Goal: Task Accomplishment & Management: Manage account settings

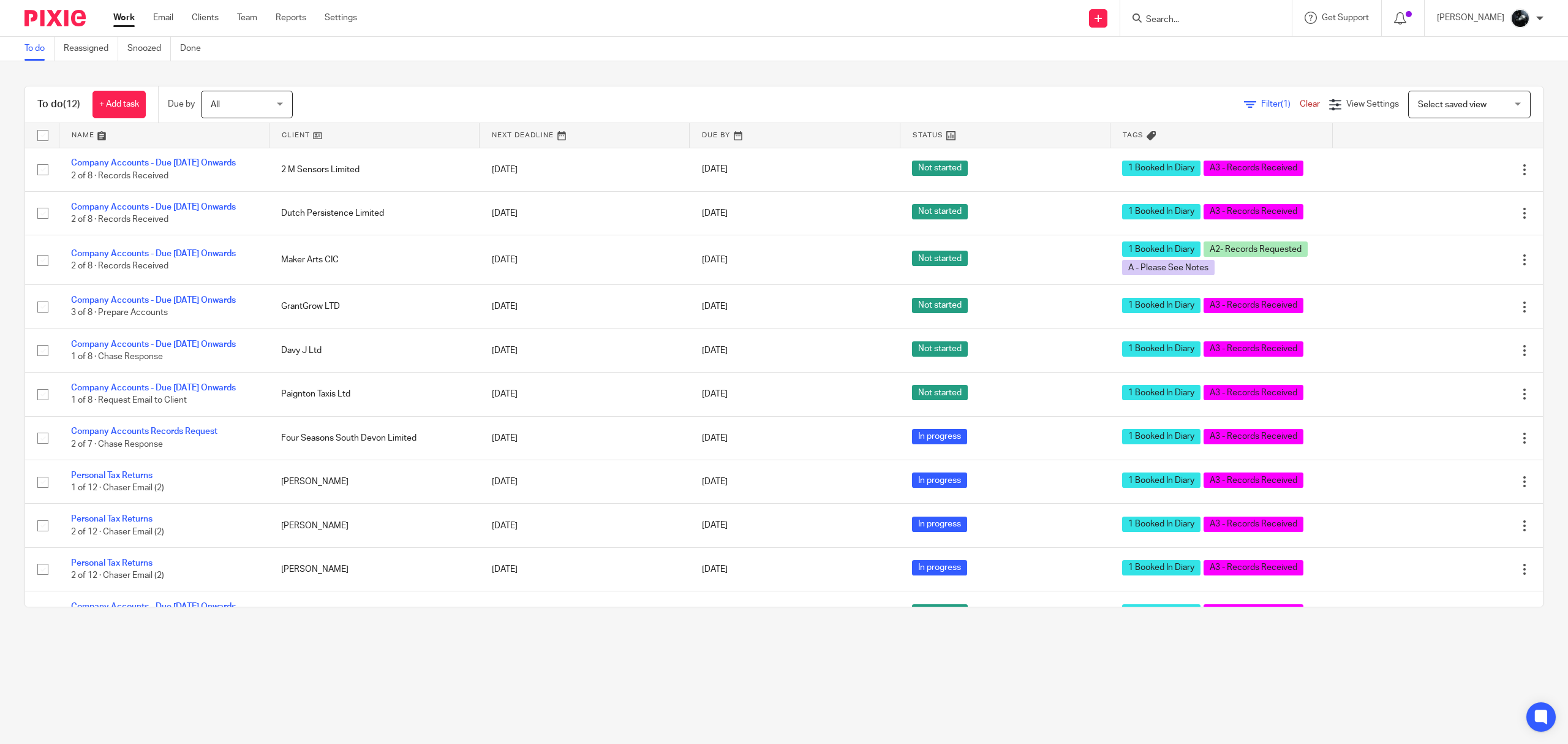
click at [1216, 21] on input "Search" at bounding box center [1200, 20] width 111 height 11
click at [1222, 18] on input "Search" at bounding box center [1200, 20] width 111 height 11
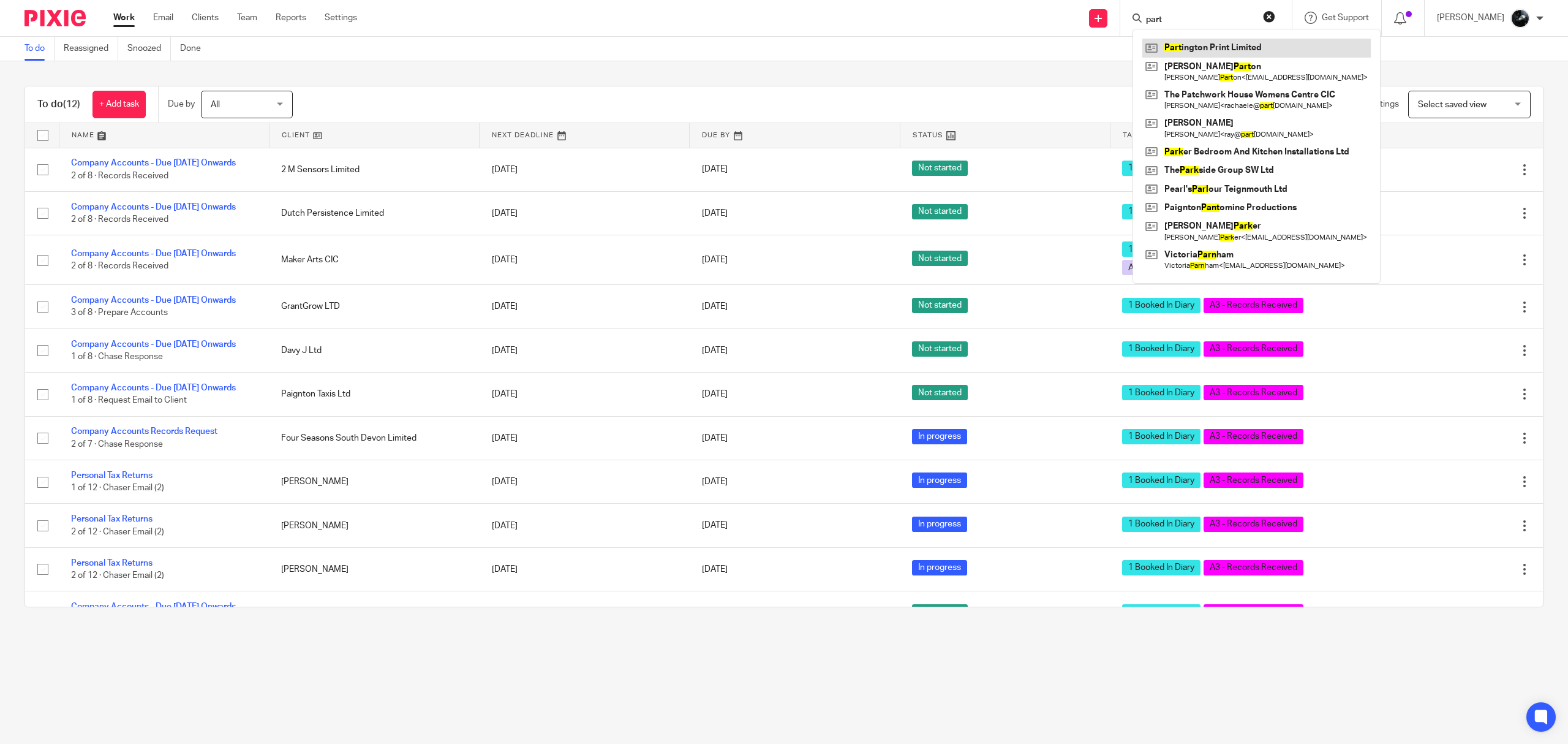
type input "part"
click at [1266, 47] on link at bounding box center [1256, 48] width 228 height 18
click at [1486, 105] on div "Select saved view Select saved view" at bounding box center [1468, 105] width 122 height 28
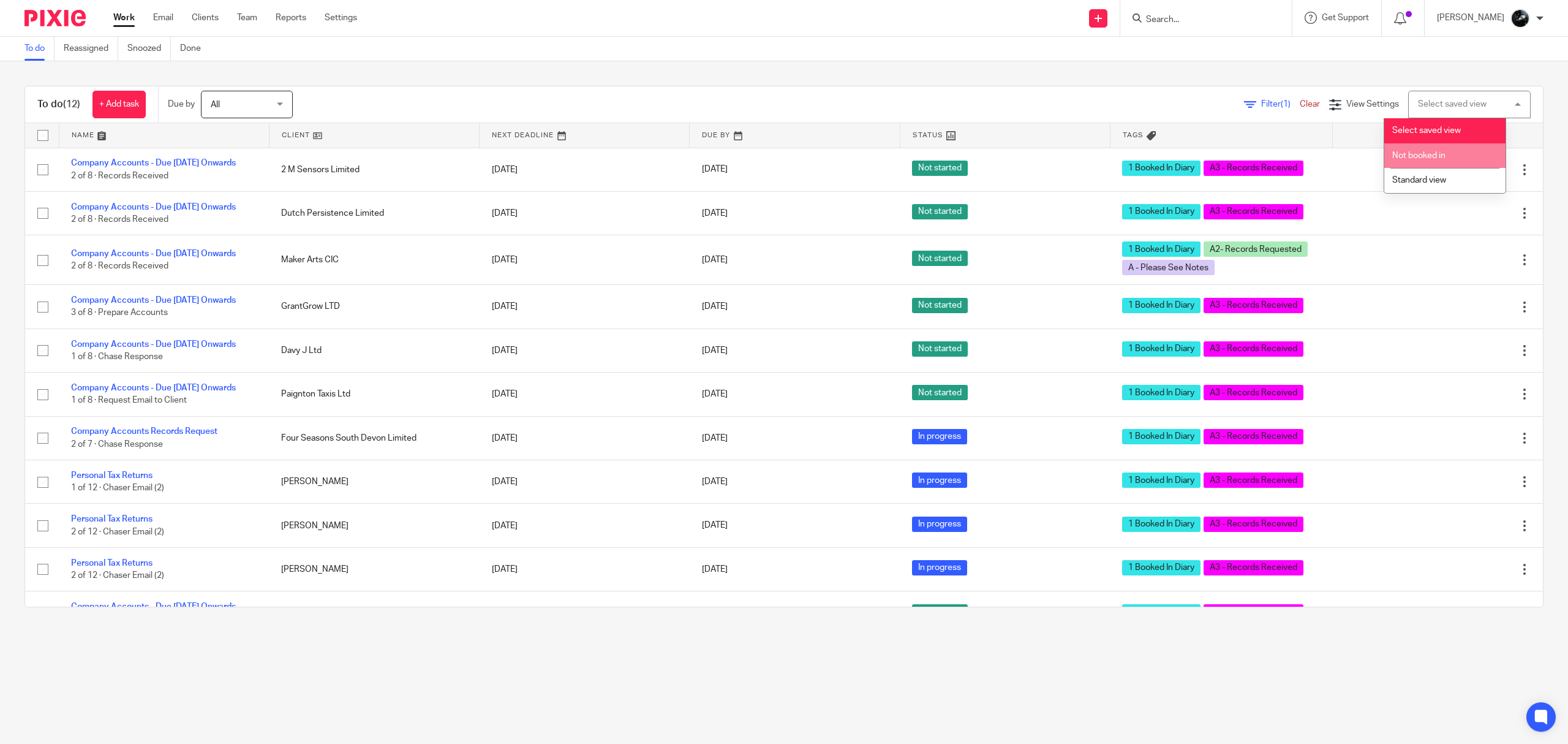
click at [1448, 160] on li "Not booked in" at bounding box center [1445, 156] width 122 height 25
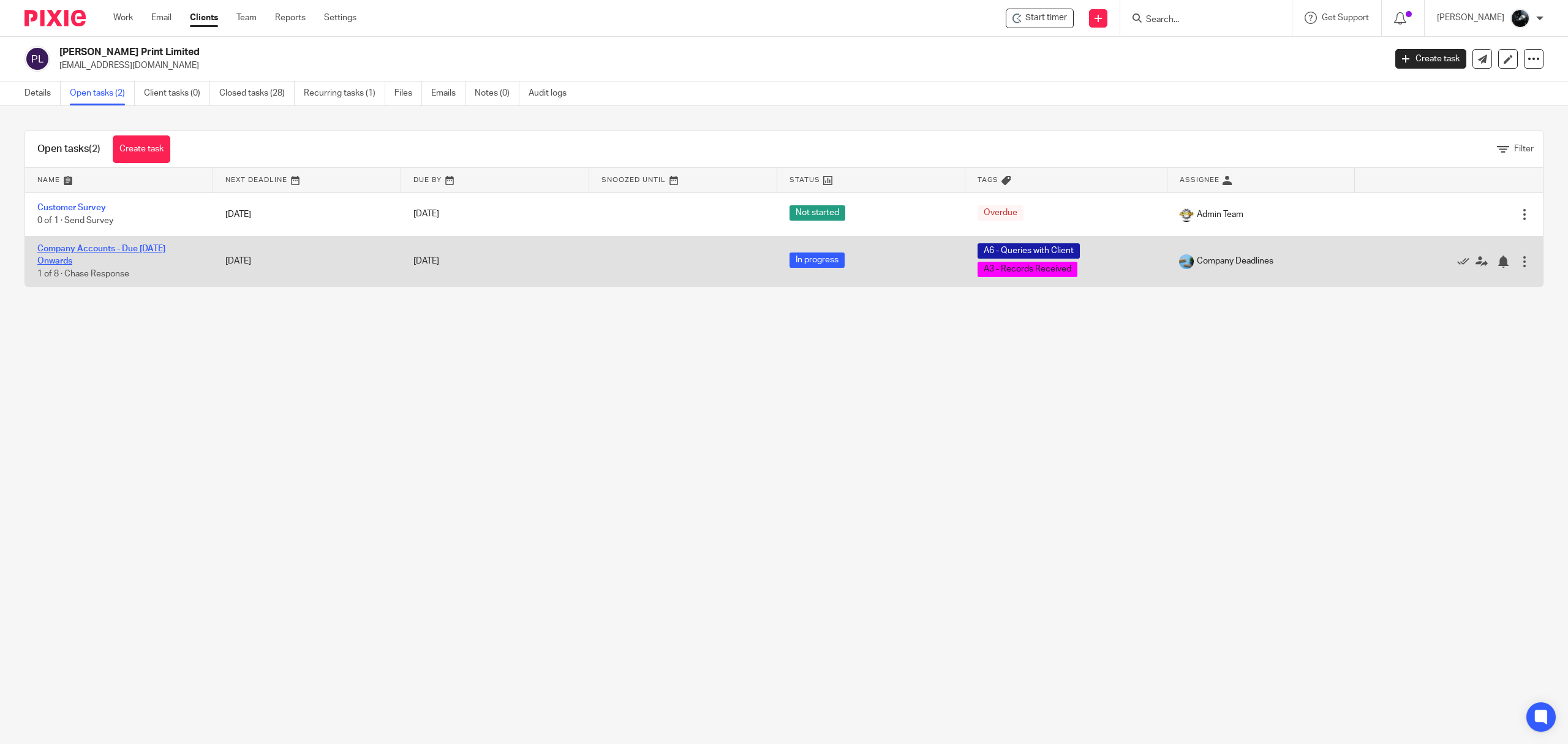
click at [103, 250] on link "Company Accounts - Due 1st May 2023 Onwards" at bounding box center [101, 255] width 128 height 21
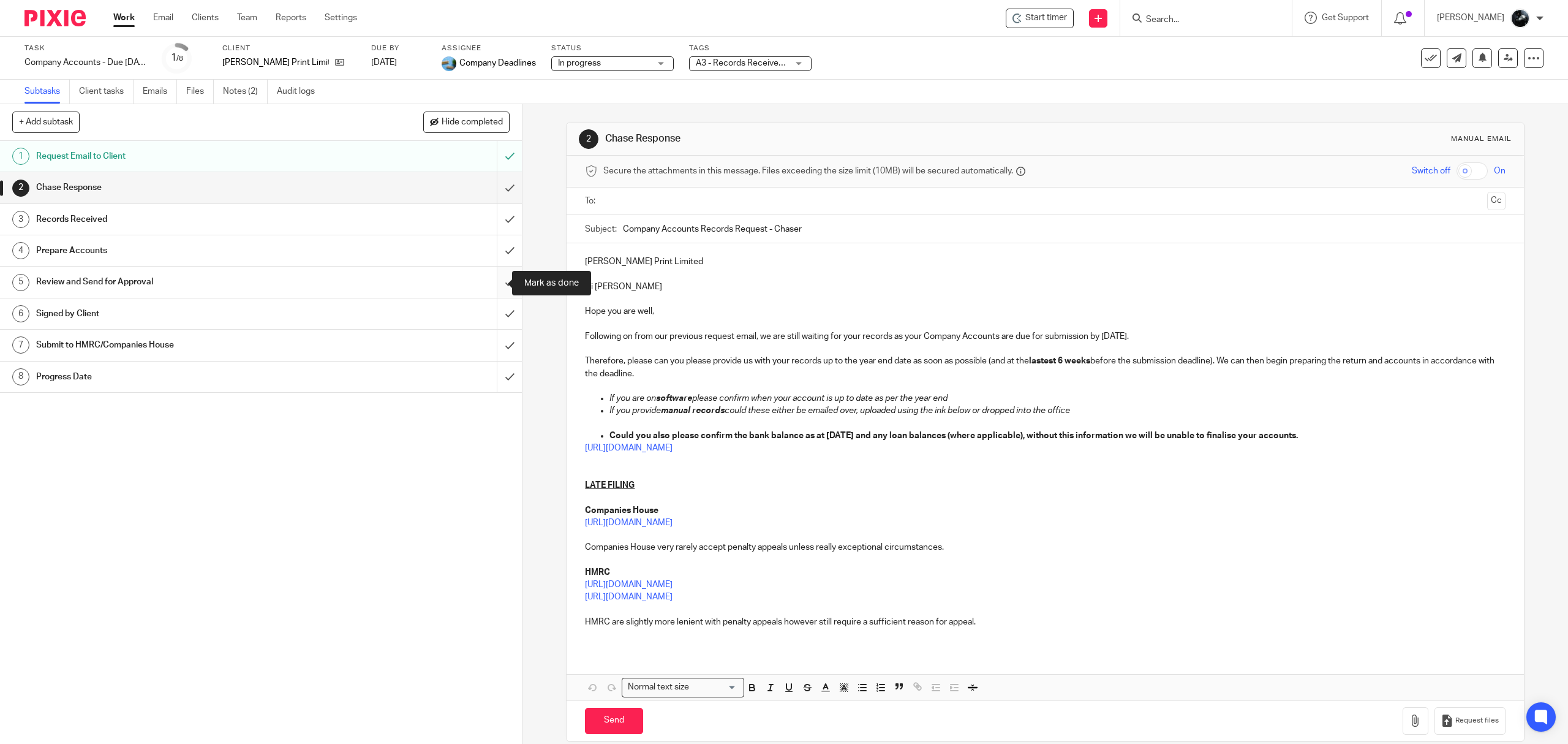
click at [489, 282] on input "submit" at bounding box center [261, 282] width 522 height 31
click at [490, 256] on input "submit" at bounding box center [261, 250] width 522 height 31
click at [488, 226] on input "submit" at bounding box center [261, 220] width 522 height 31
click at [488, 185] on input "submit" at bounding box center [261, 187] width 522 height 31
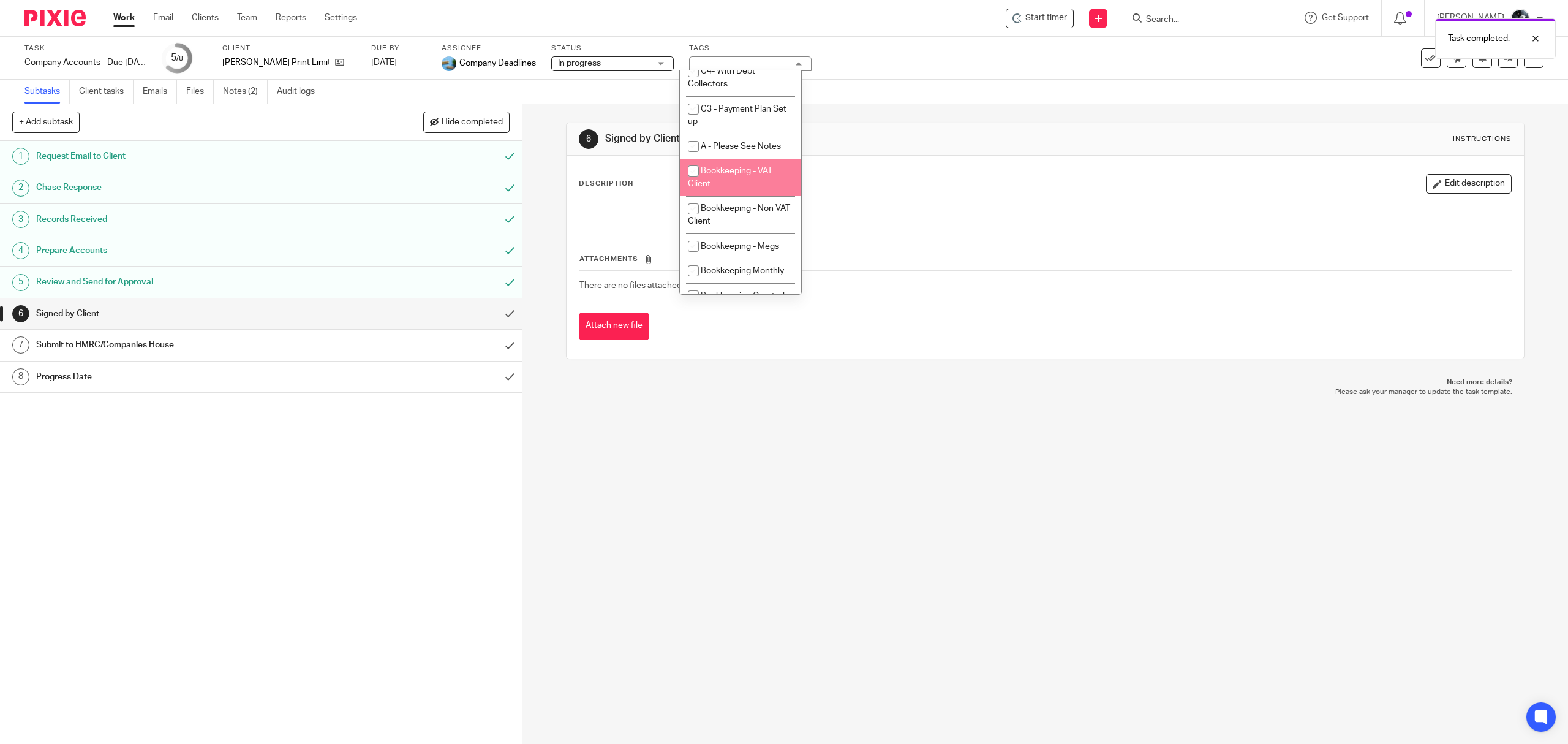
scroll to position [408, 0]
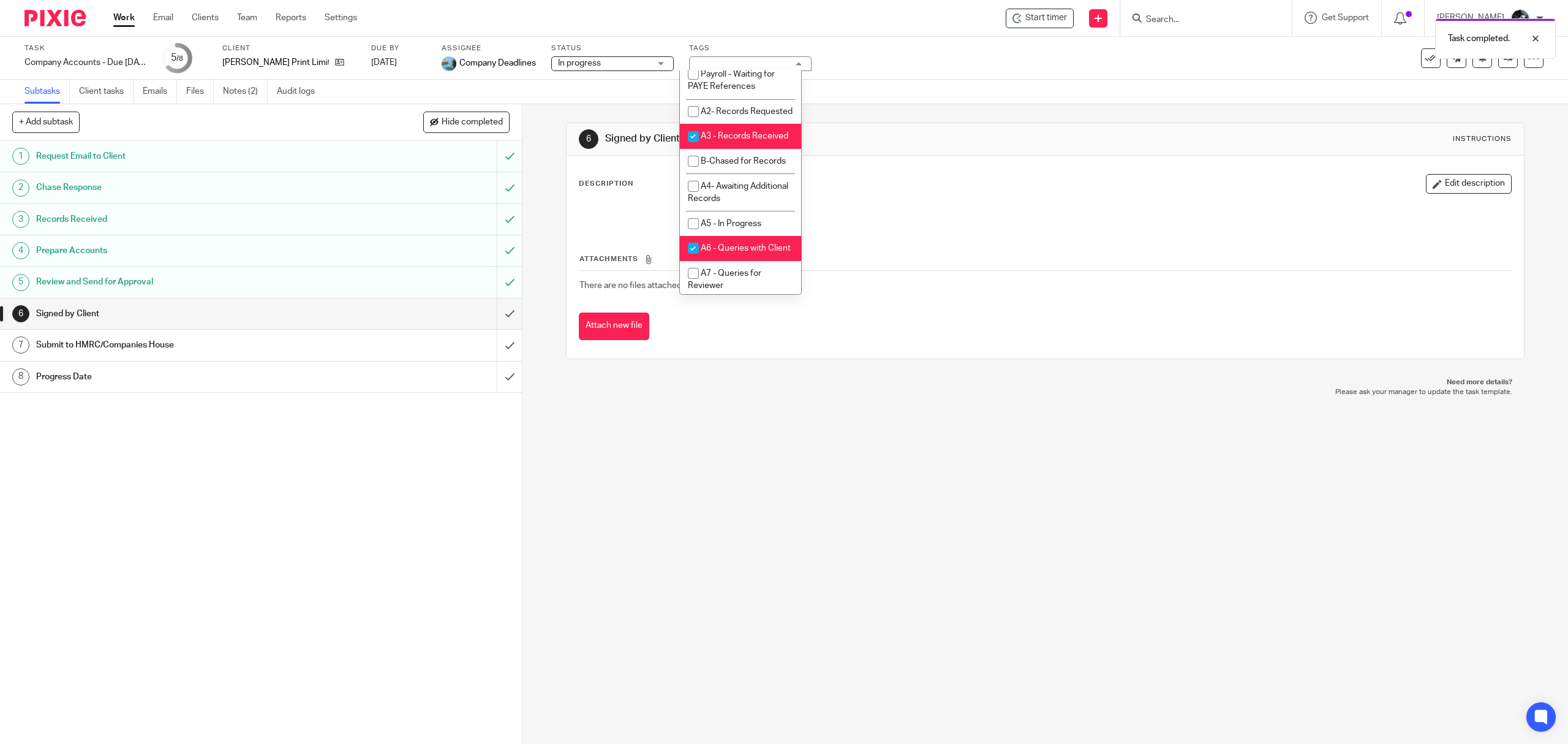
click at [743, 149] on li "A3 - Records Received" at bounding box center [741, 136] width 122 height 25
checkbox input "false"
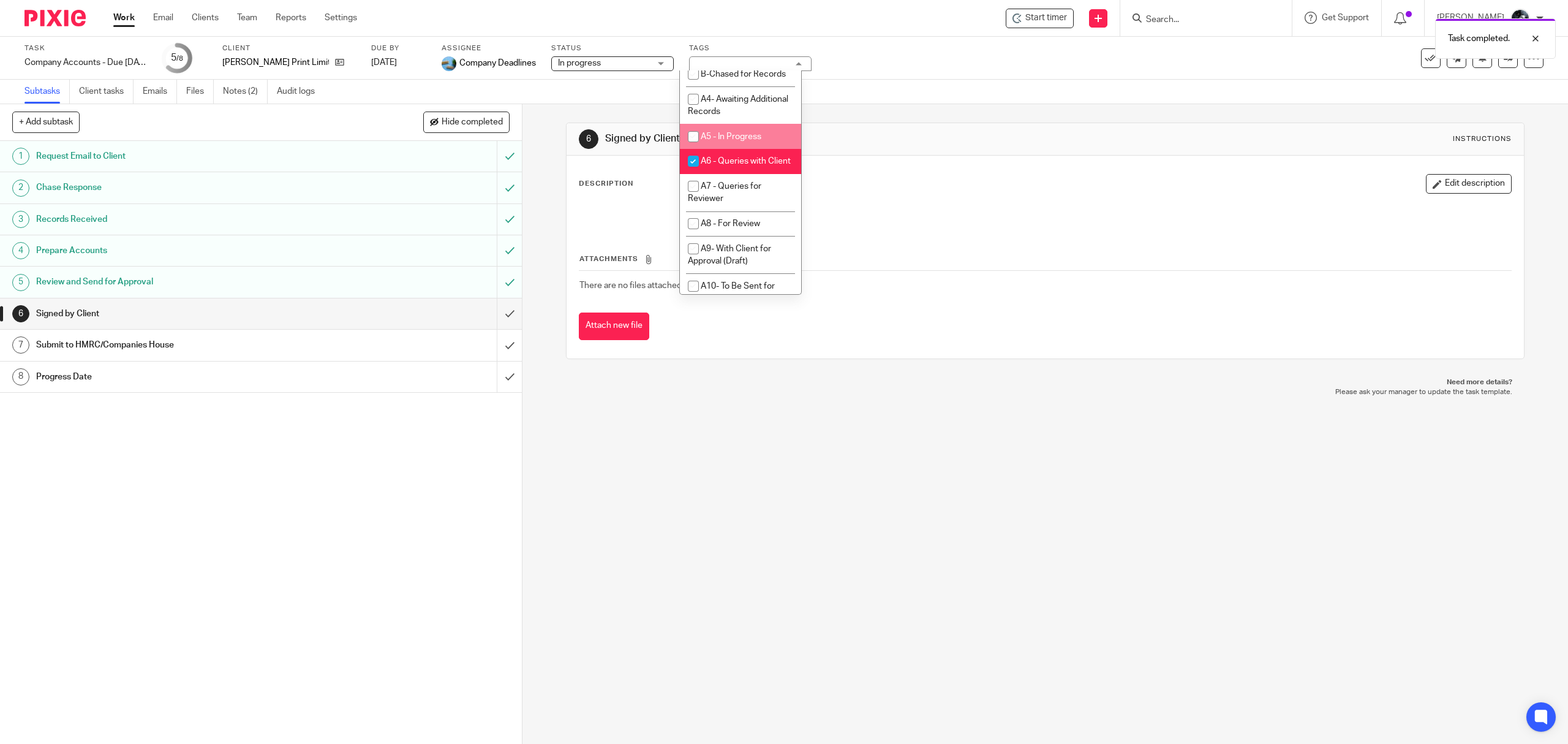
scroll to position [735, 0]
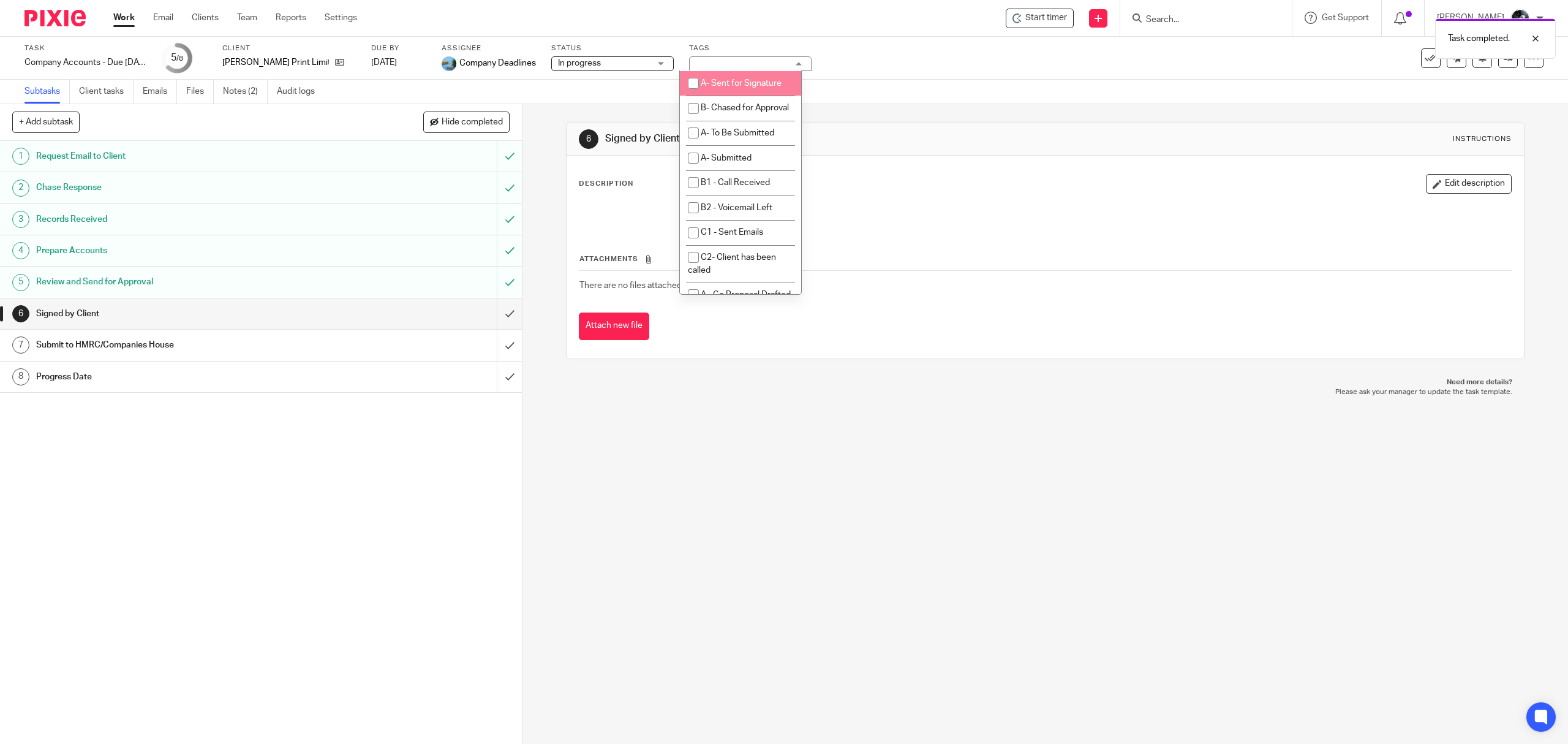
click at [745, 96] on li "A- Sent for Signature" at bounding box center [741, 83] width 122 height 25
checkbox input "true"
click at [928, 116] on div "6 Signed by Client Instructions Description Edit description Attachments There …" at bounding box center [1045, 240] width 958 height 273
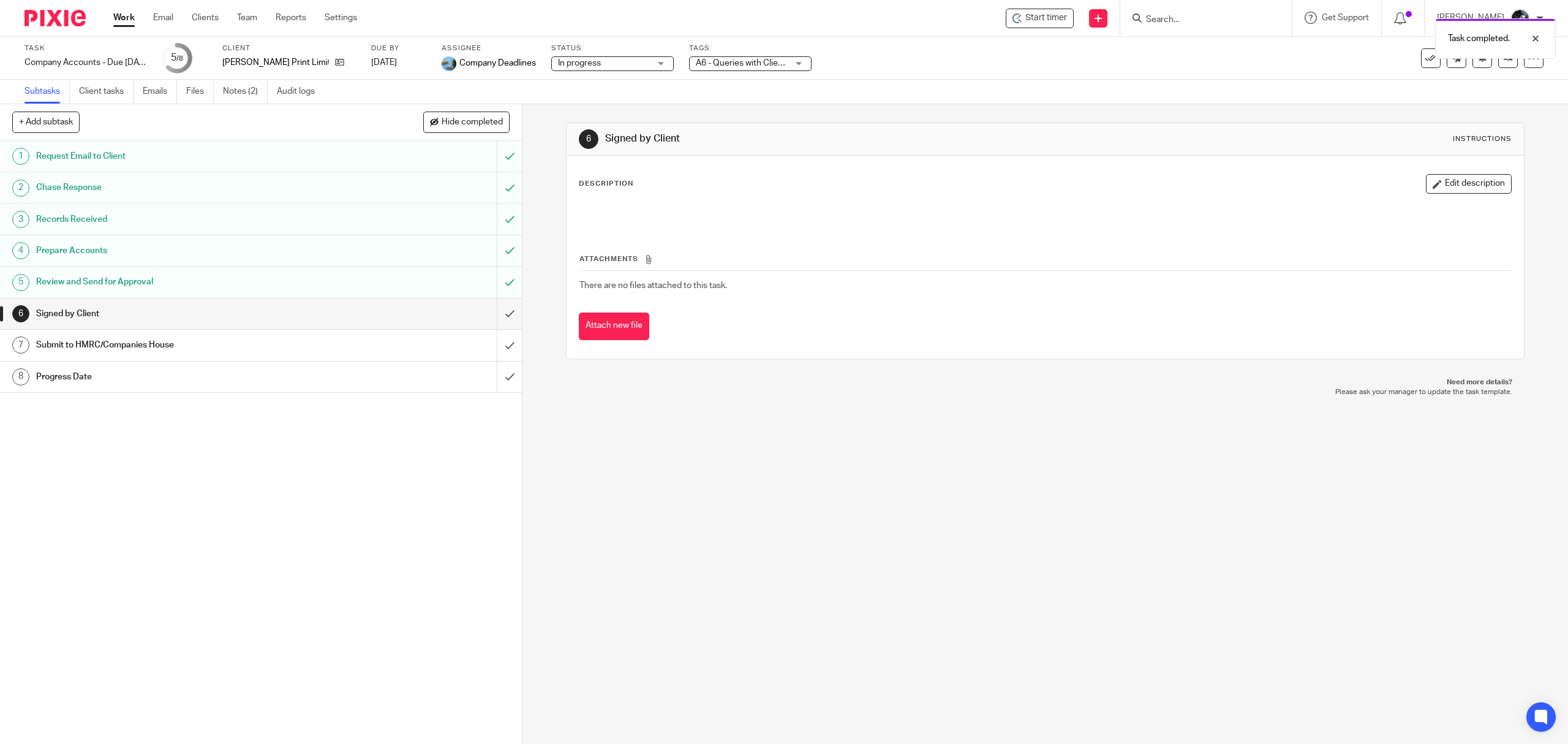
click at [70, 25] on img at bounding box center [55, 18] width 61 height 17
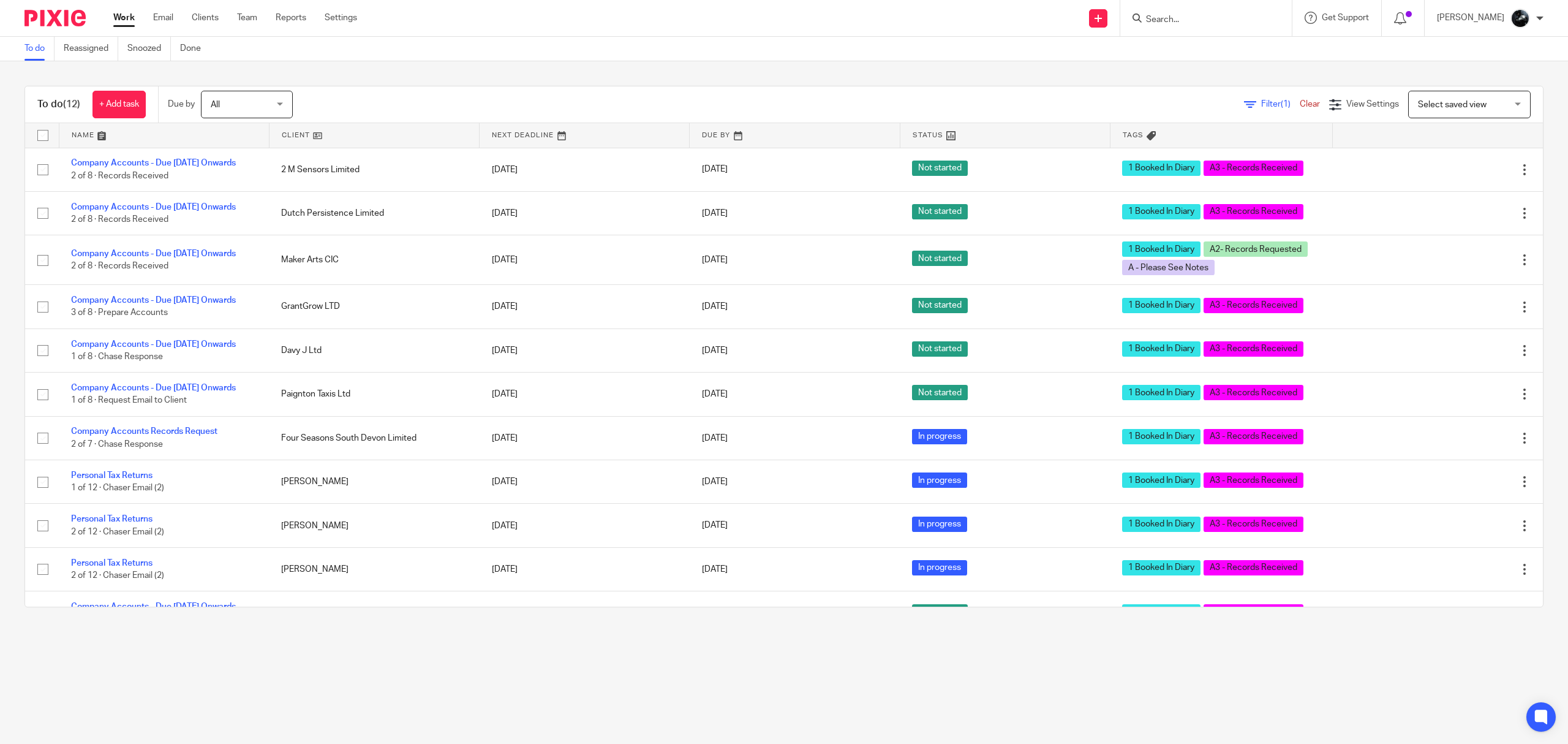
click at [1199, 18] on input "Search" at bounding box center [1200, 20] width 111 height 11
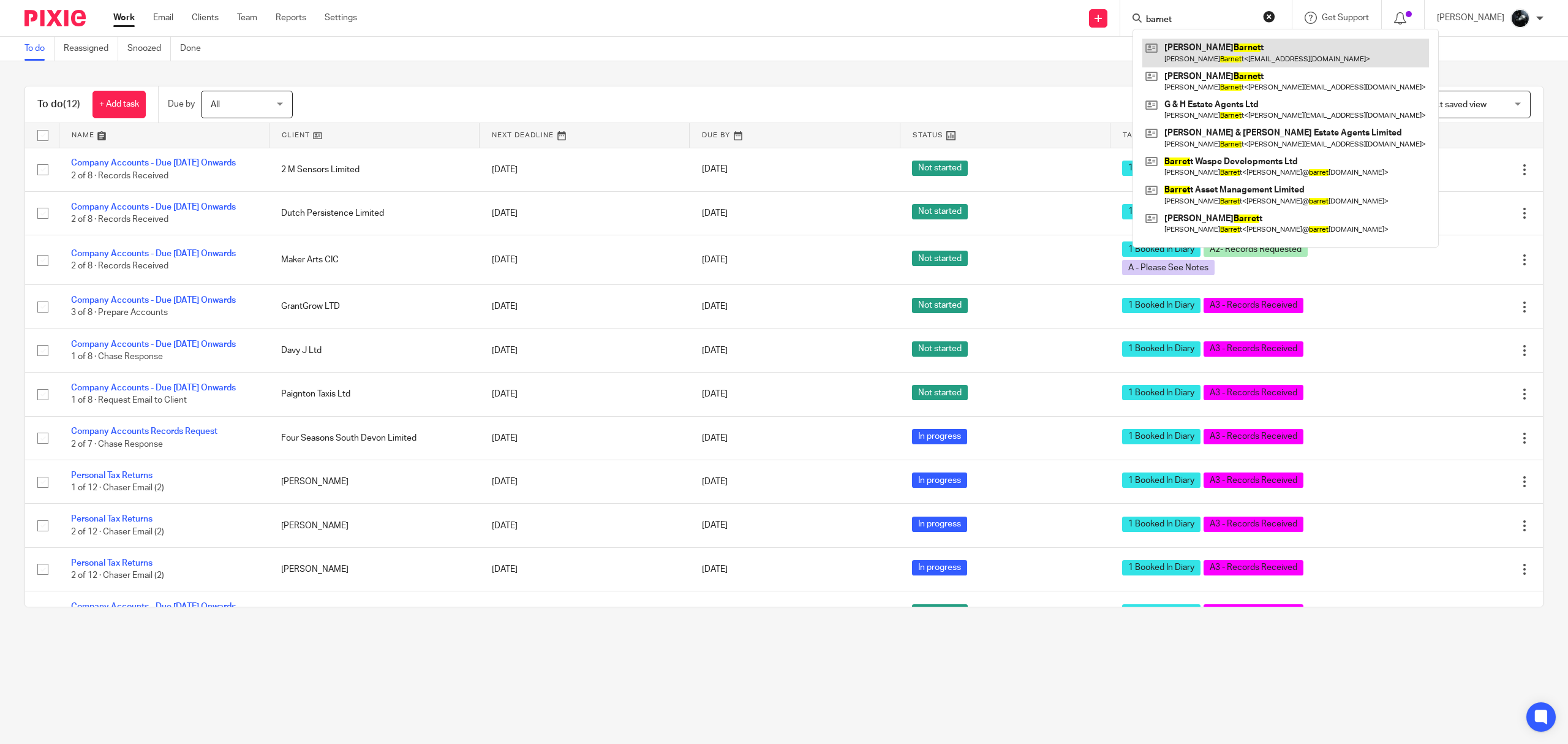
type input "barnet"
click at [1225, 49] on link at bounding box center [1285, 53] width 287 height 28
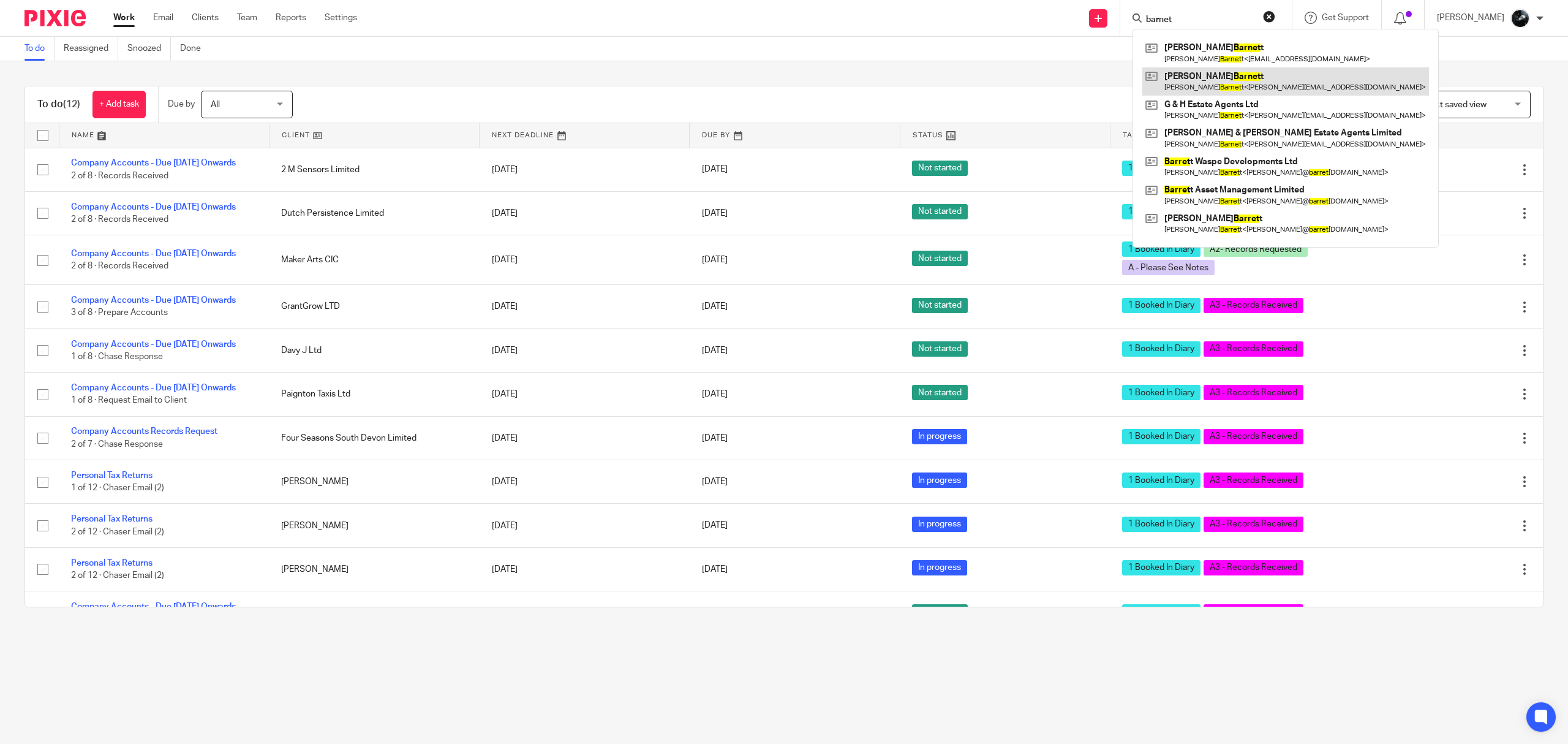
click at [1228, 80] on link at bounding box center [1285, 81] width 287 height 28
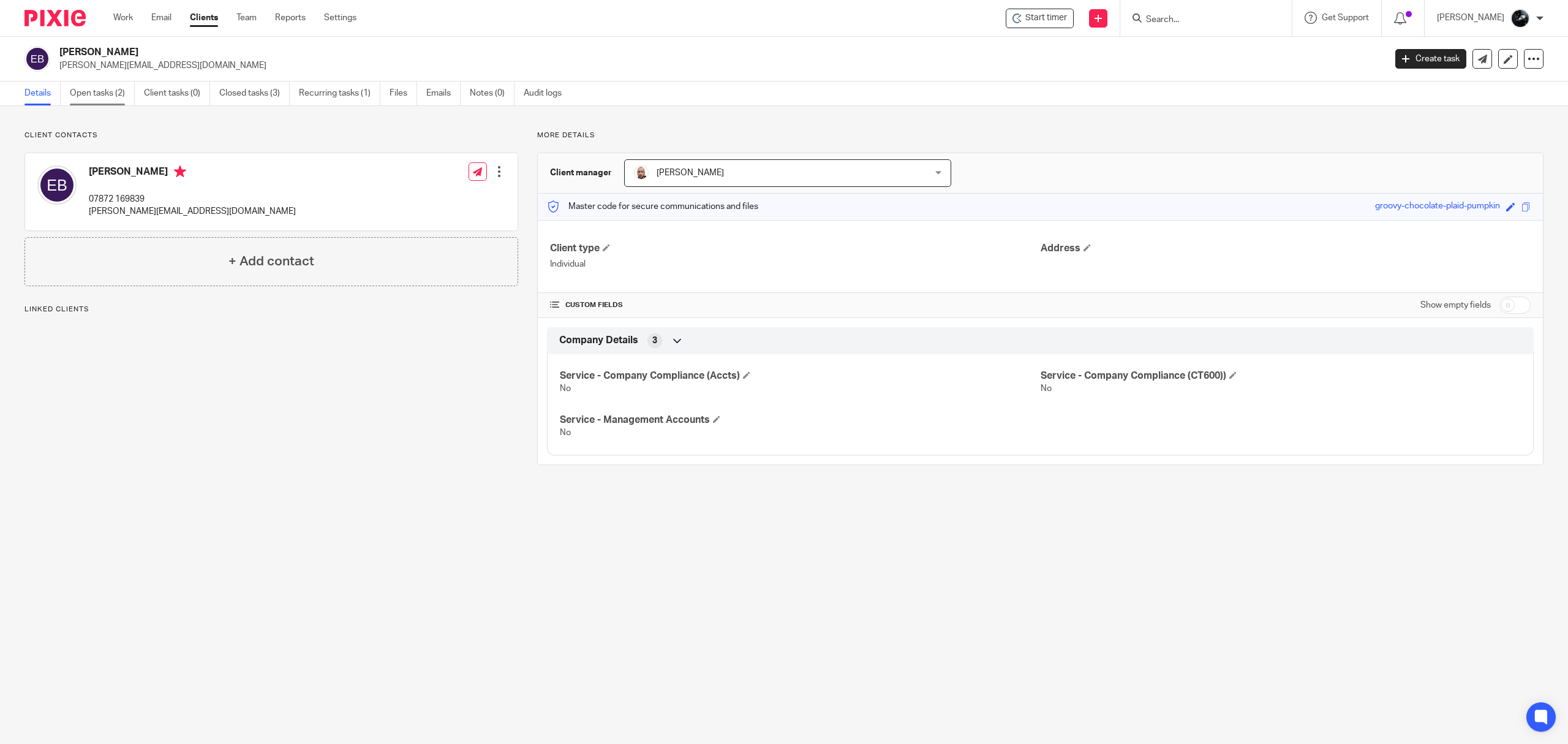
click at [91, 84] on link "Open tasks (2)" at bounding box center [102, 93] width 65 height 24
click at [106, 91] on link "Open tasks (2)" at bounding box center [102, 93] width 65 height 24
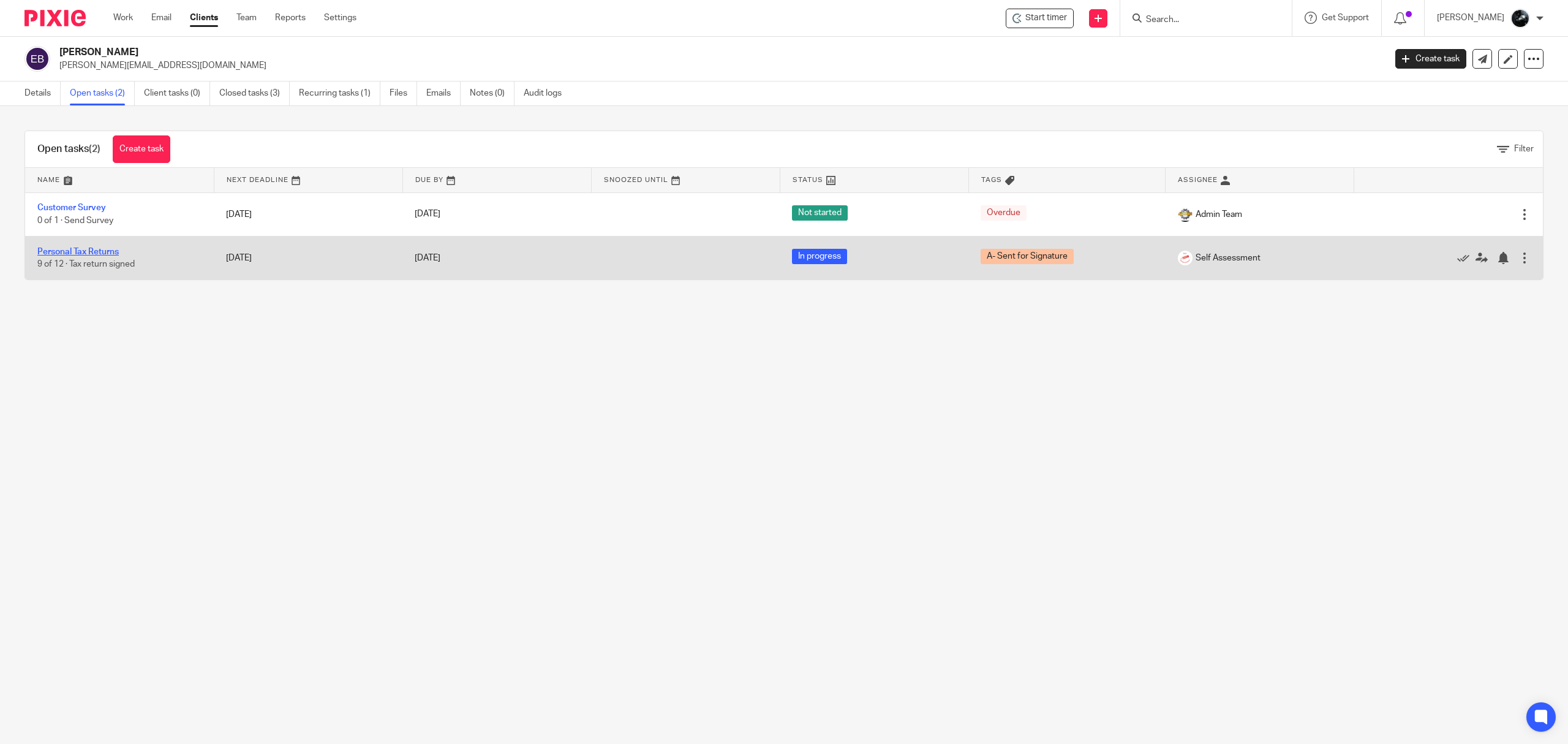
click at [94, 248] on link "Personal Tax Returns" at bounding box center [78, 252] width 81 height 9
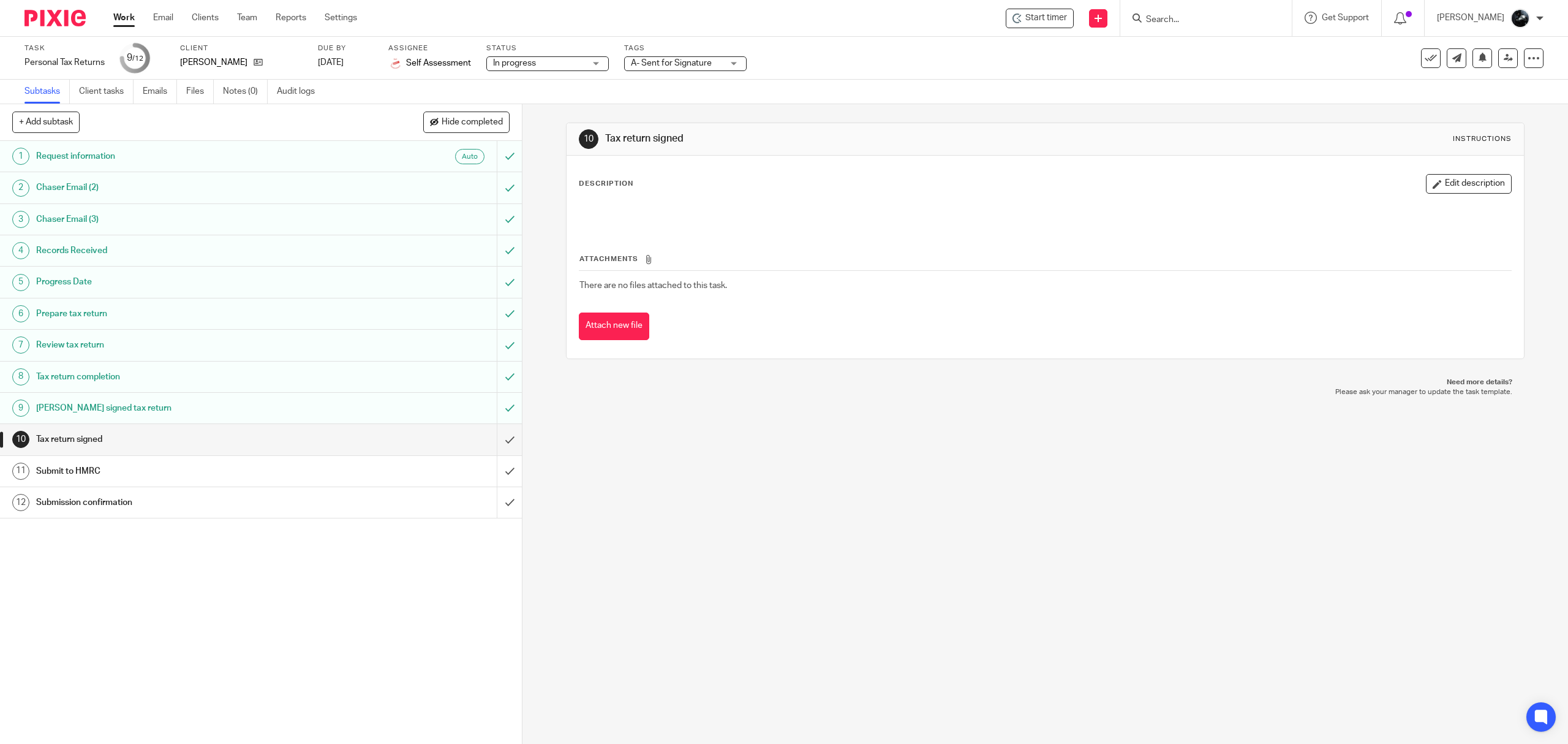
click at [658, 66] on span "A- Sent for Signature" at bounding box center [671, 63] width 81 height 9
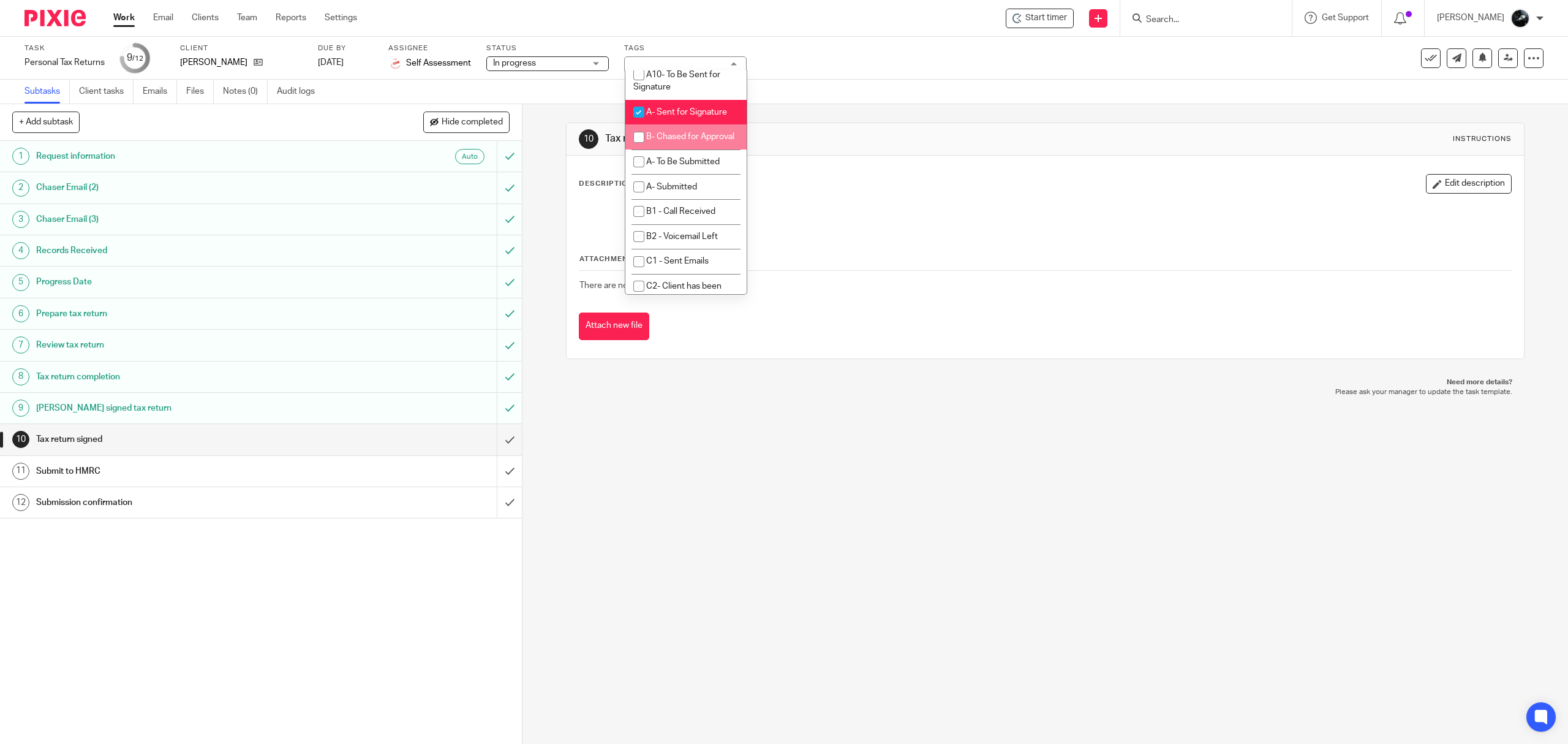
scroll to position [735, 0]
click at [676, 88] on span "A- Sent for Signature" at bounding box center [687, 83] width 81 height 9
checkbox input "false"
click at [675, 146] on li "A- To Be Submitted" at bounding box center [686, 133] width 122 height 25
checkbox input "true"
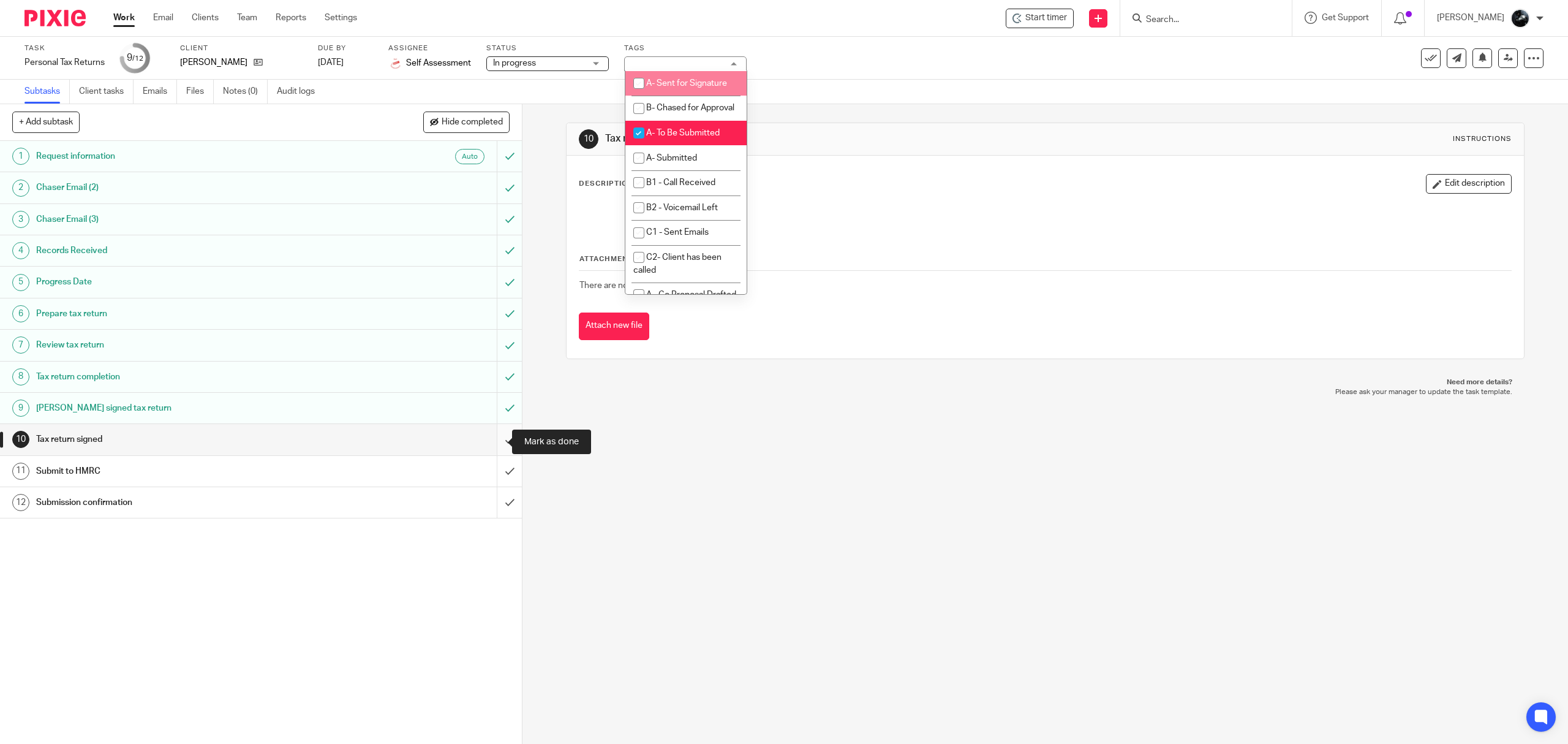
click at [497, 437] on input "submit" at bounding box center [261, 439] width 522 height 31
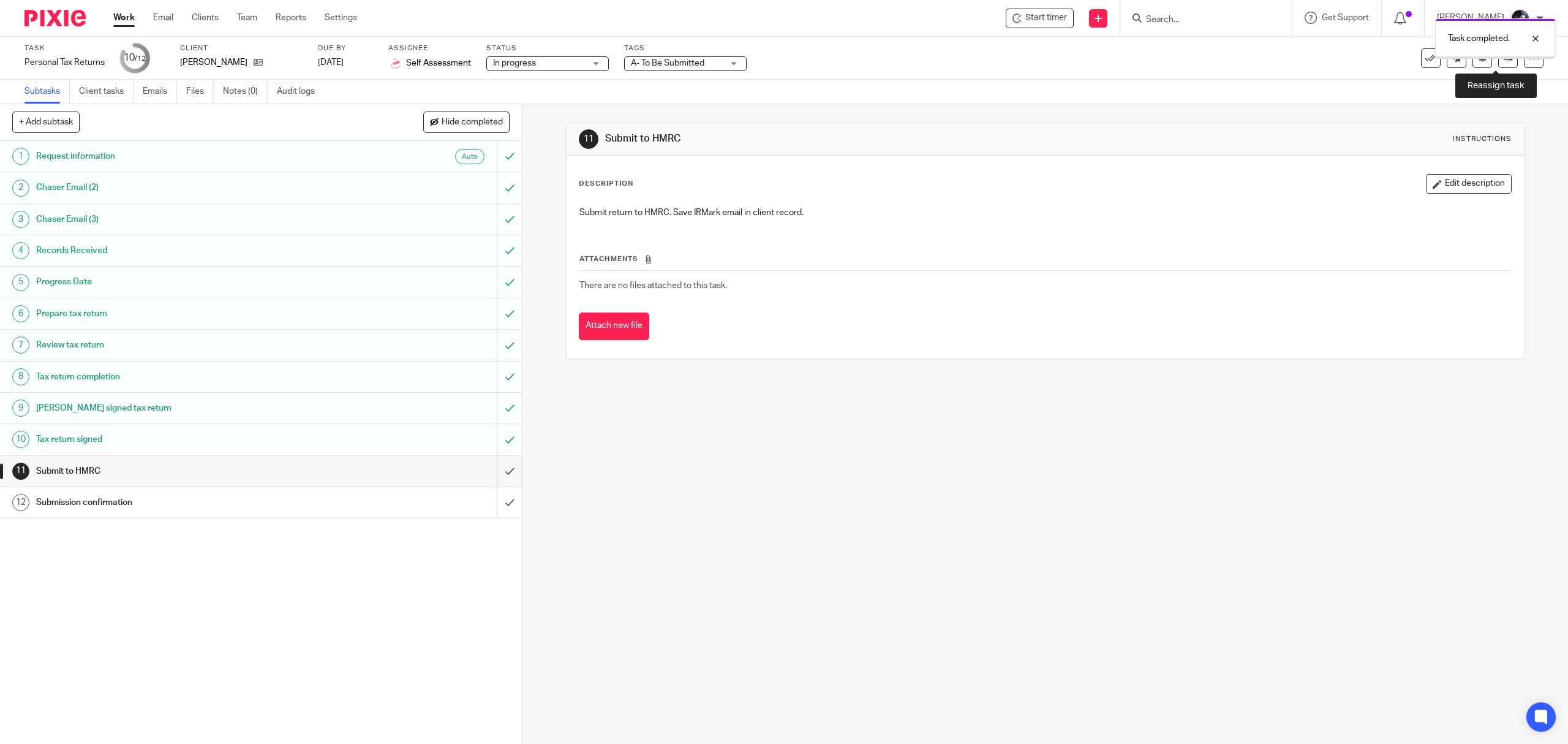
click at [1498, 65] on link at bounding box center [1507, 58] width 20 height 20
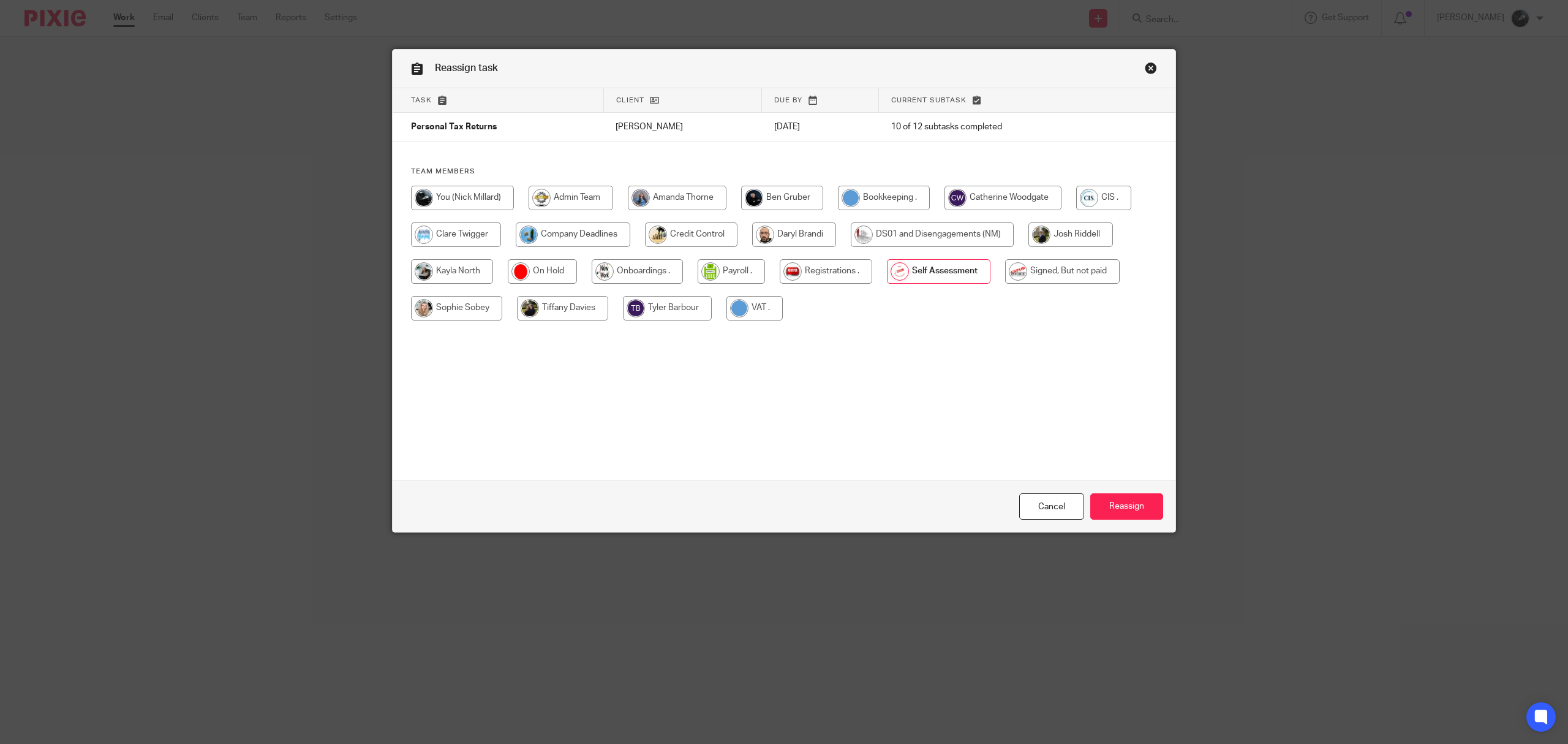
click at [1050, 275] on input "radio" at bounding box center [1062, 271] width 114 height 24
radio input "true"
click at [1128, 504] on input "Reassign" at bounding box center [1127, 507] width 73 height 26
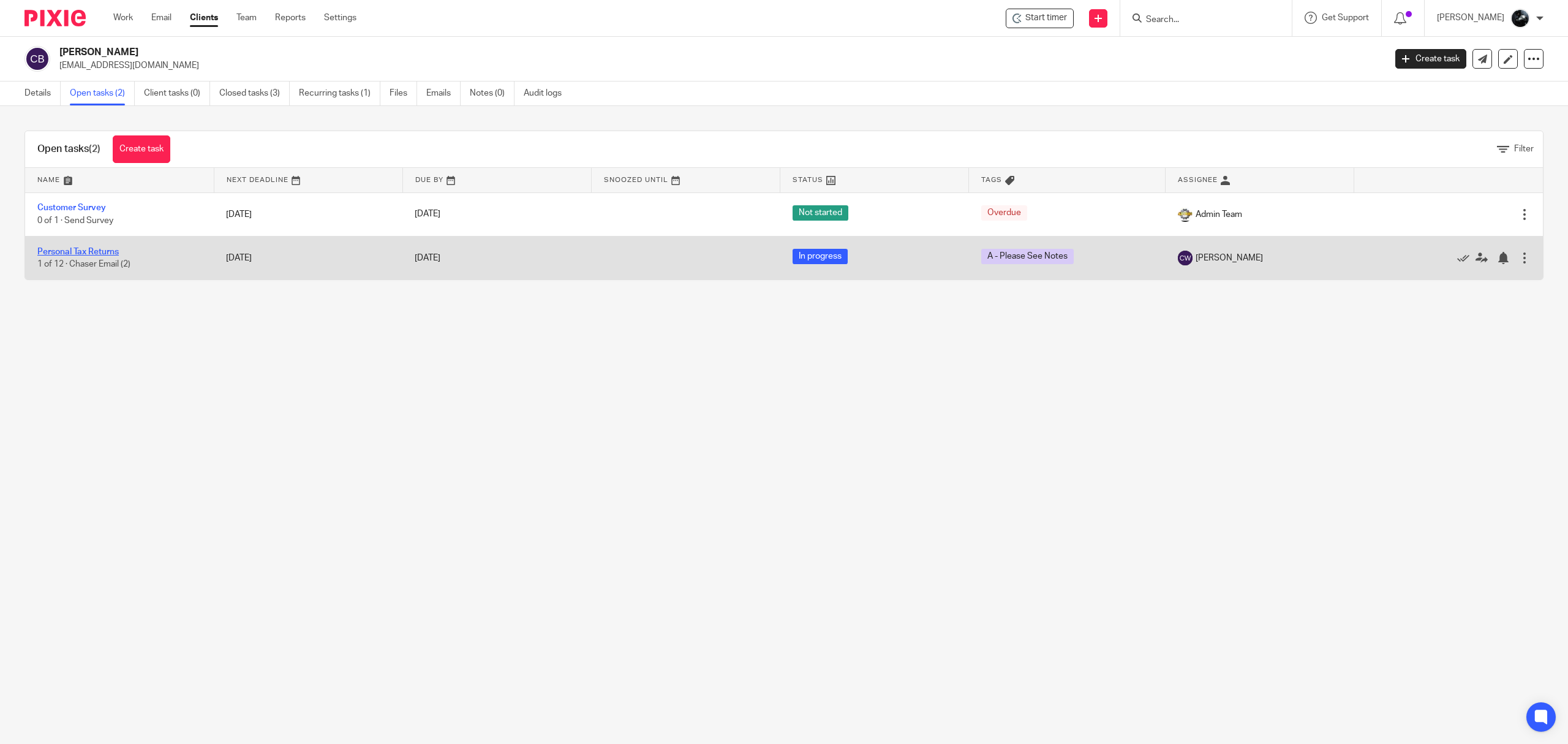
click at [81, 250] on link "Personal Tax Returns" at bounding box center [78, 252] width 81 height 9
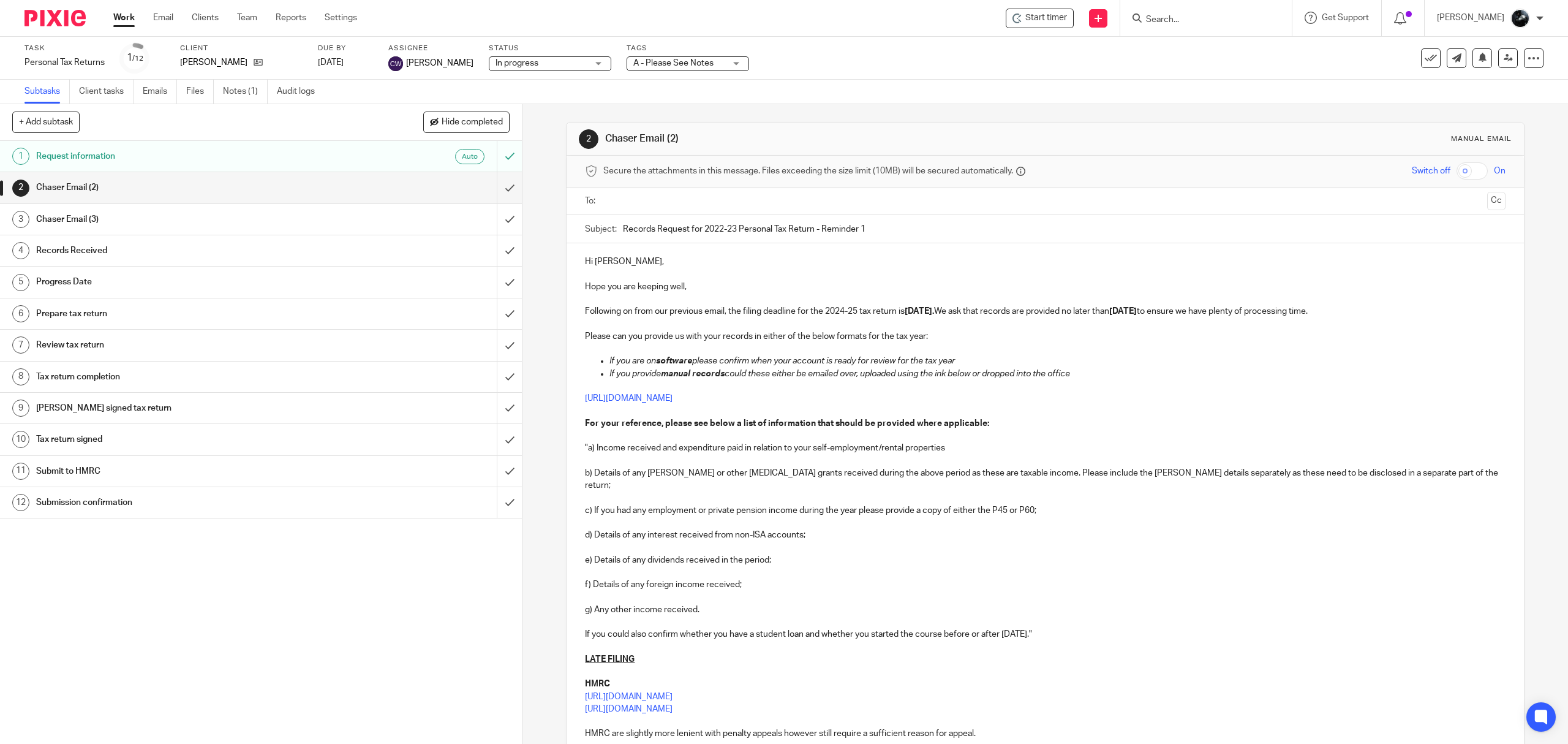
click at [244, 79] on div "Task Personal Tax Returns Save Personal Tax Returns 1 /12 Client [PERSON_NAME] …" at bounding box center [784, 58] width 1568 height 43
click at [244, 84] on link "Notes (1)" at bounding box center [245, 92] width 45 height 24
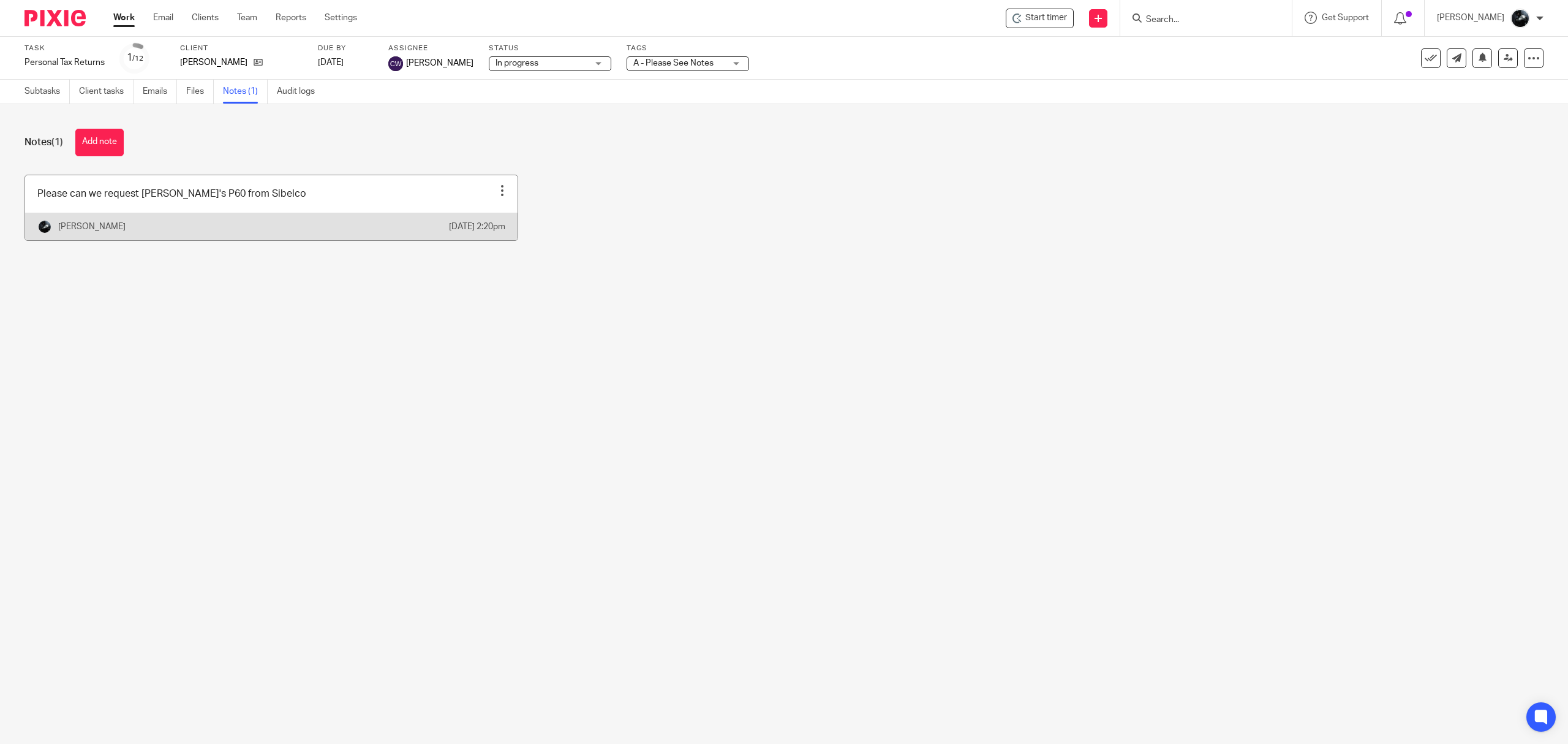
click at [263, 212] on link at bounding box center [271, 207] width 493 height 65
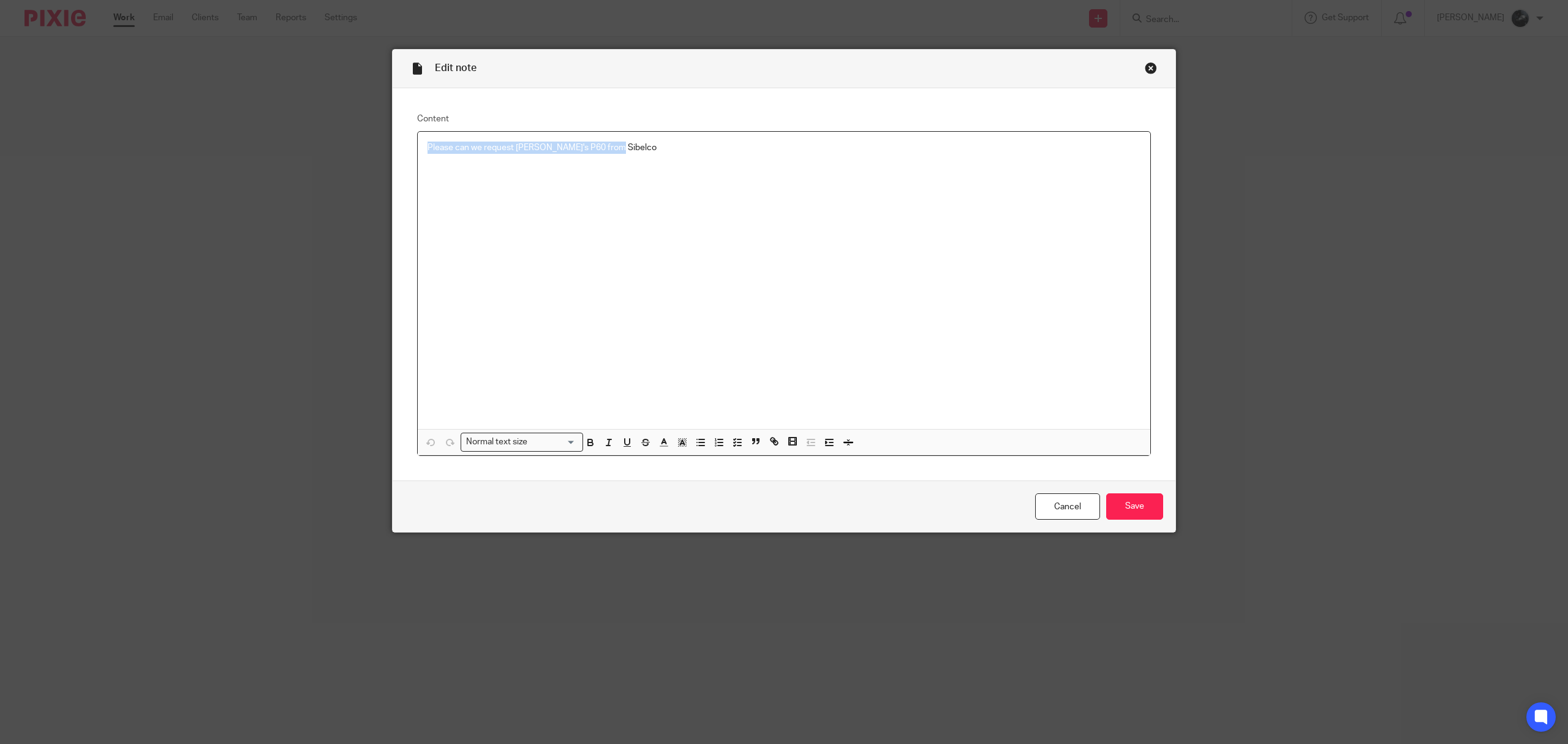
drag, startPoint x: 654, startPoint y: 142, endPoint x: 206, endPoint y: 160, distance: 448.4
click at [206, 160] on div "Edit note Content Please can we request Colin's P60 from Sibelco Normal text si…" at bounding box center [784, 372] width 1568 height 744
copy p "Please can we request [PERSON_NAME]'s P60 from Sibelco"
click at [1145, 71] on div "Close this dialog window" at bounding box center [1151, 68] width 12 height 12
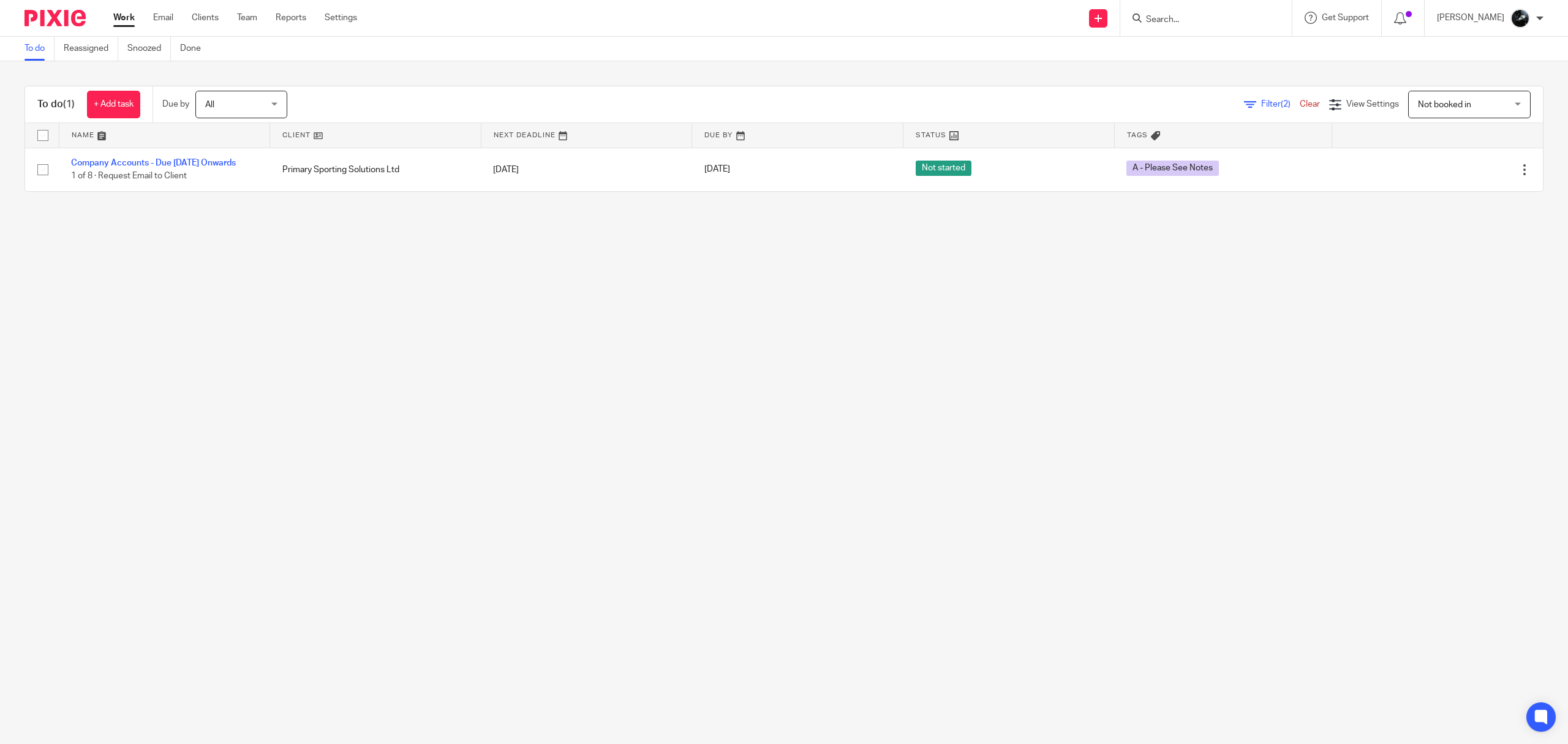
click at [1471, 106] on span "Not booked in" at bounding box center [1463, 104] width 89 height 26
click at [1438, 176] on span "Standard view" at bounding box center [1419, 180] width 54 height 9
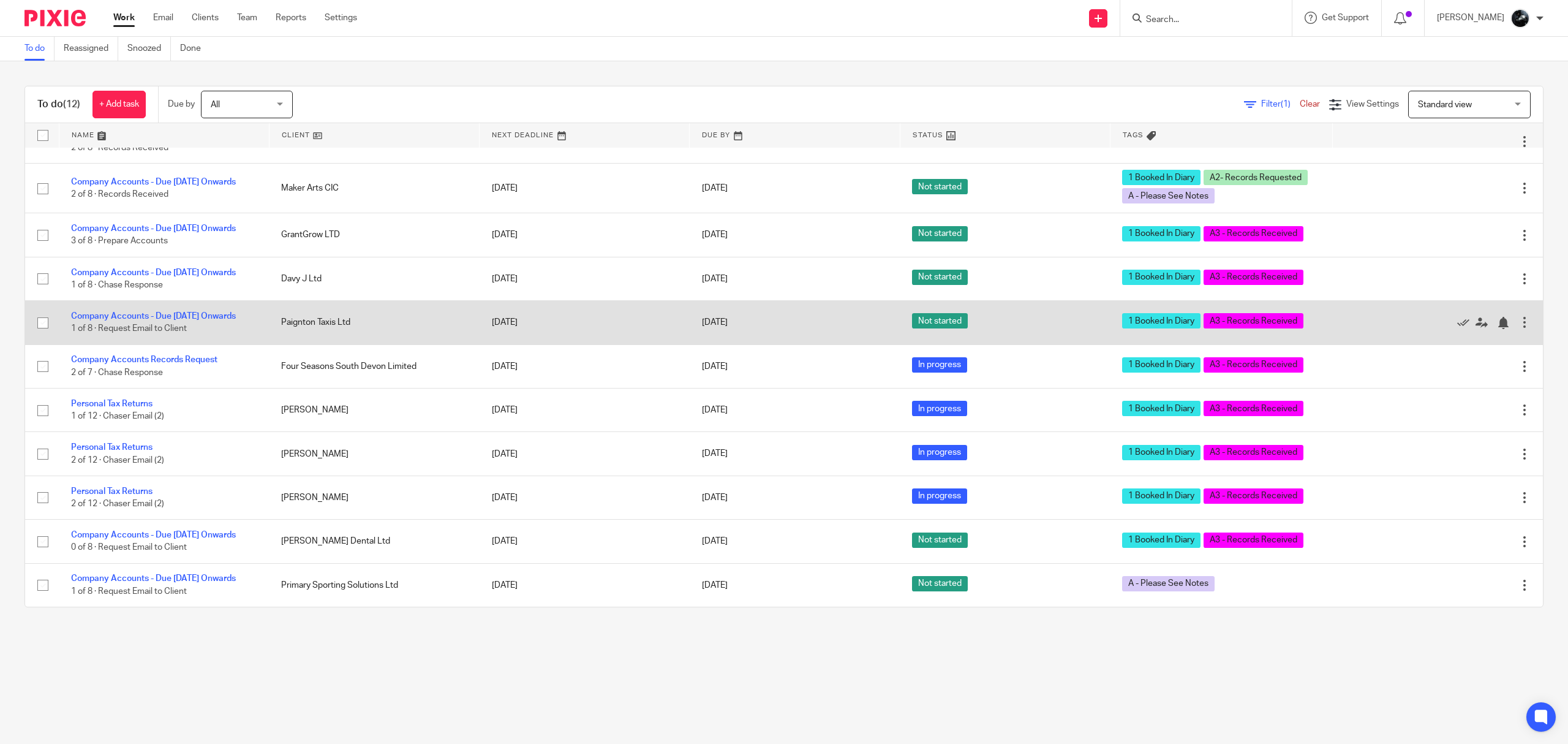
scroll to position [122, 0]
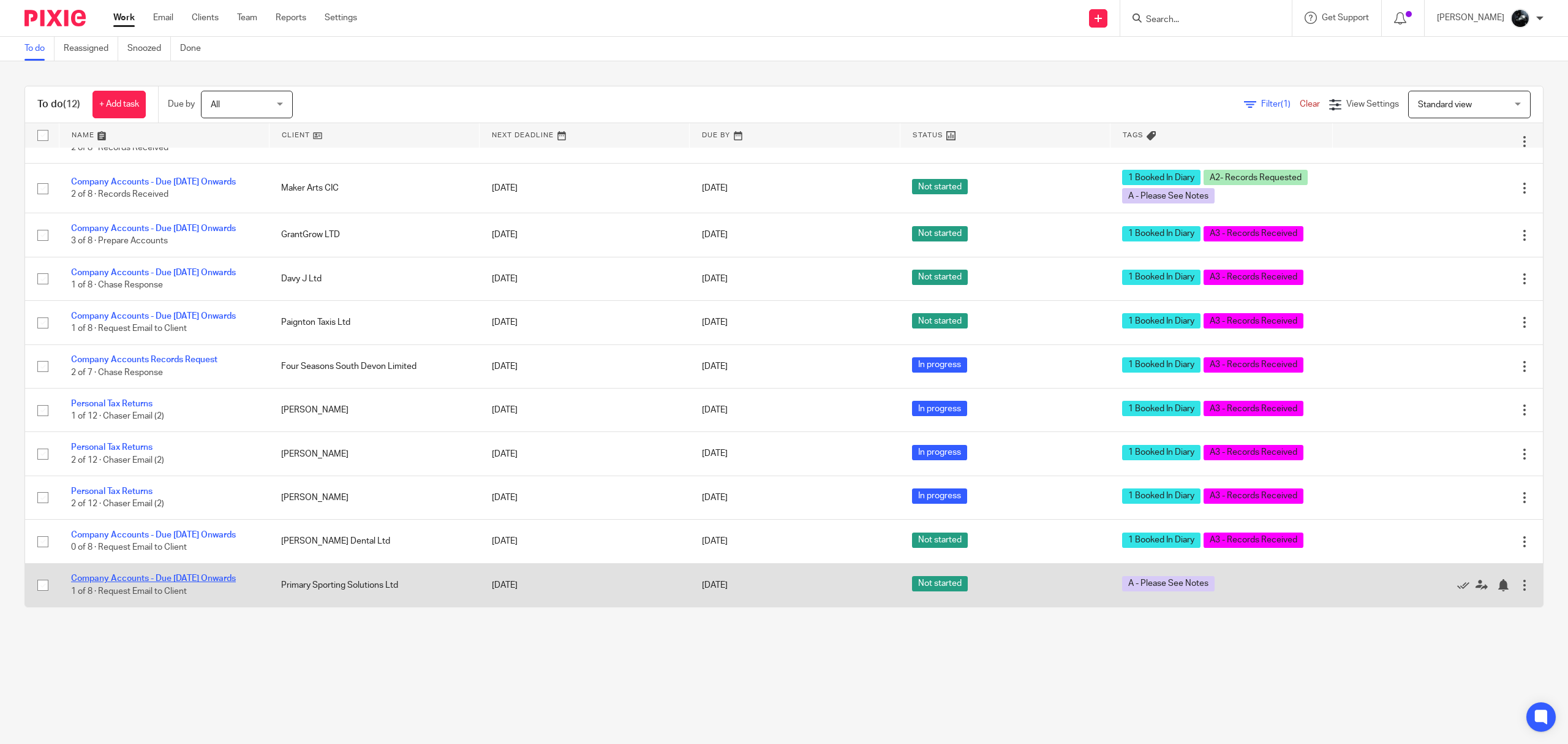
click at [173, 574] on link "Company Accounts - Due [DATE] Onwards" at bounding box center [153, 579] width 165 height 9
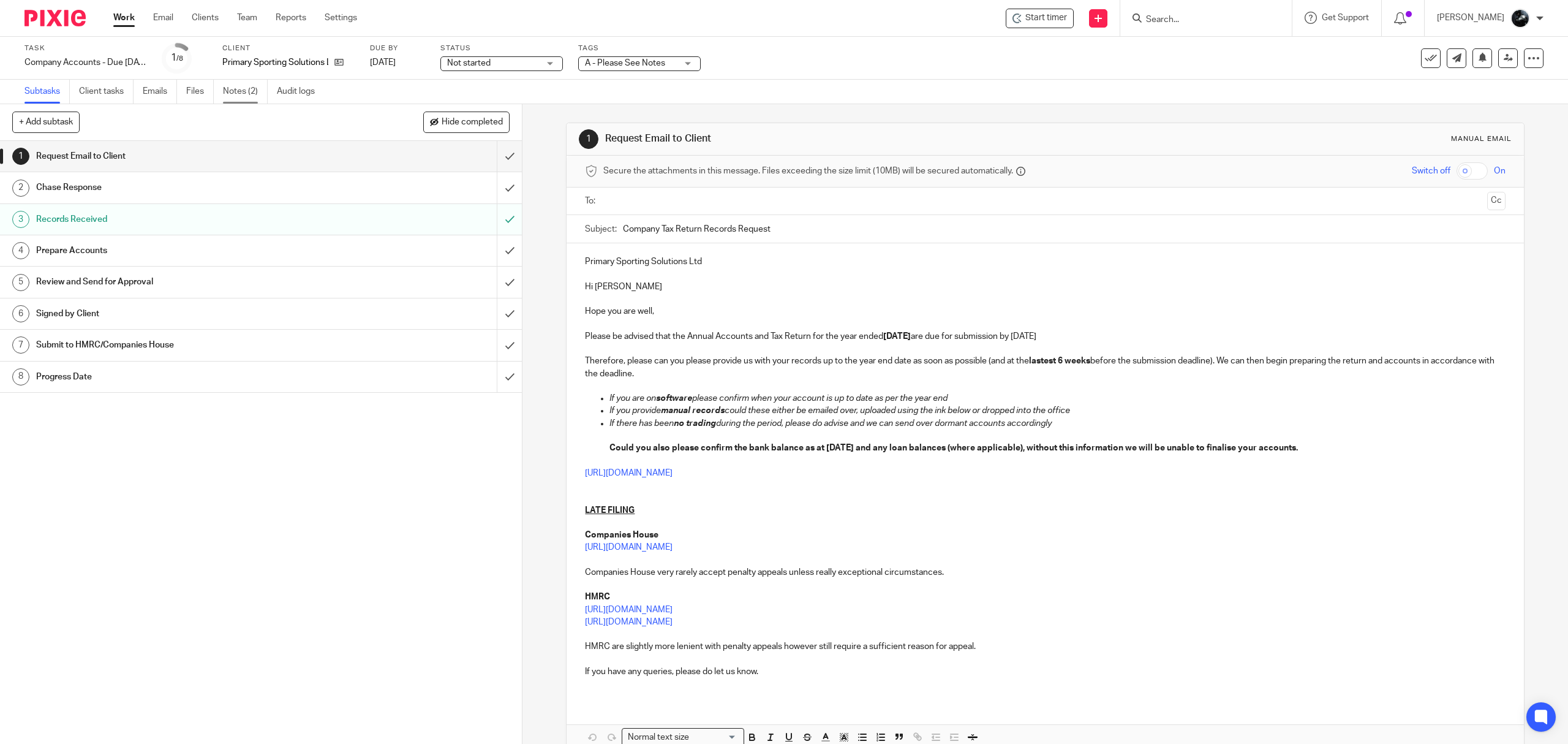
click at [253, 100] on link "Notes (2)" at bounding box center [245, 92] width 45 height 24
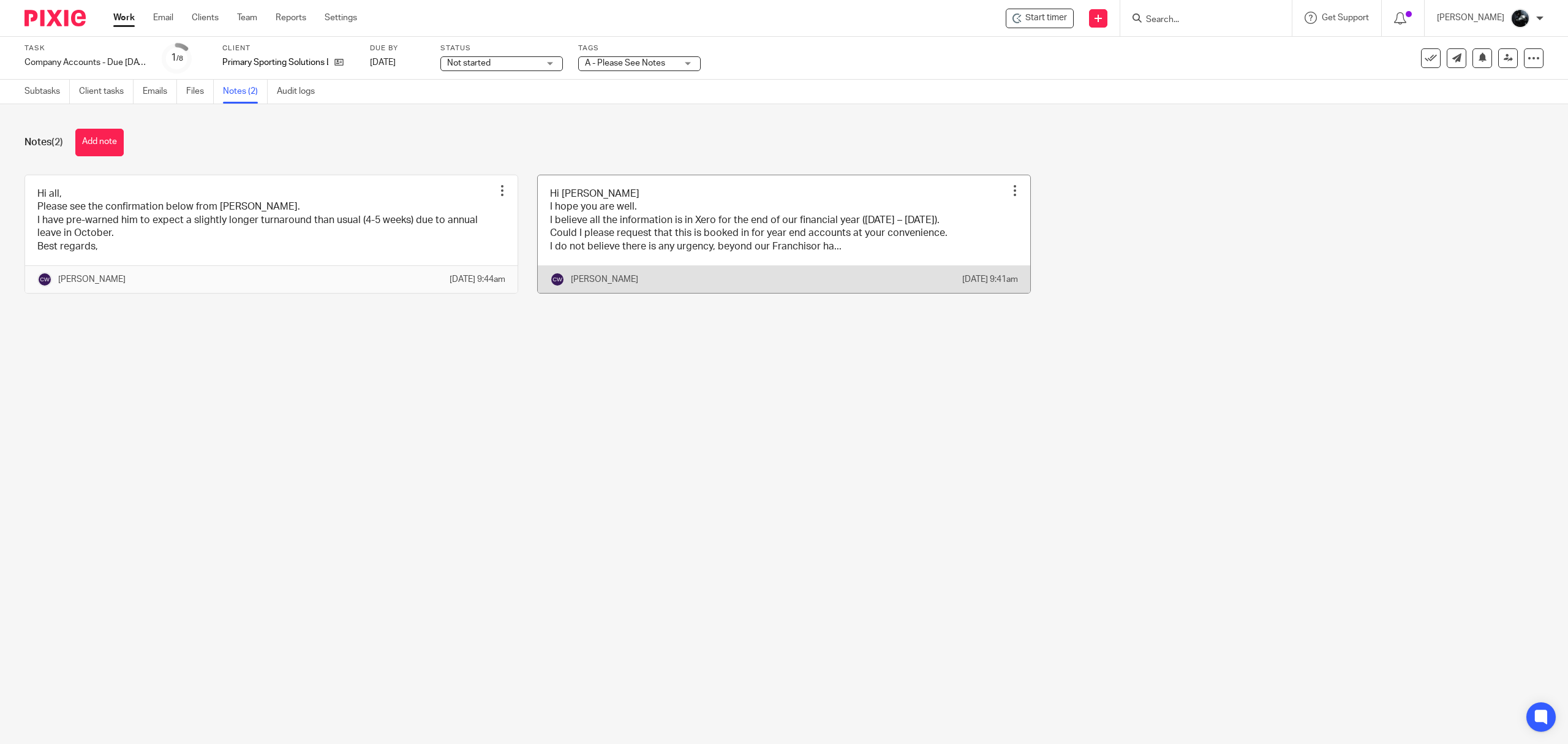
click at [835, 275] on link at bounding box center [784, 234] width 493 height 118
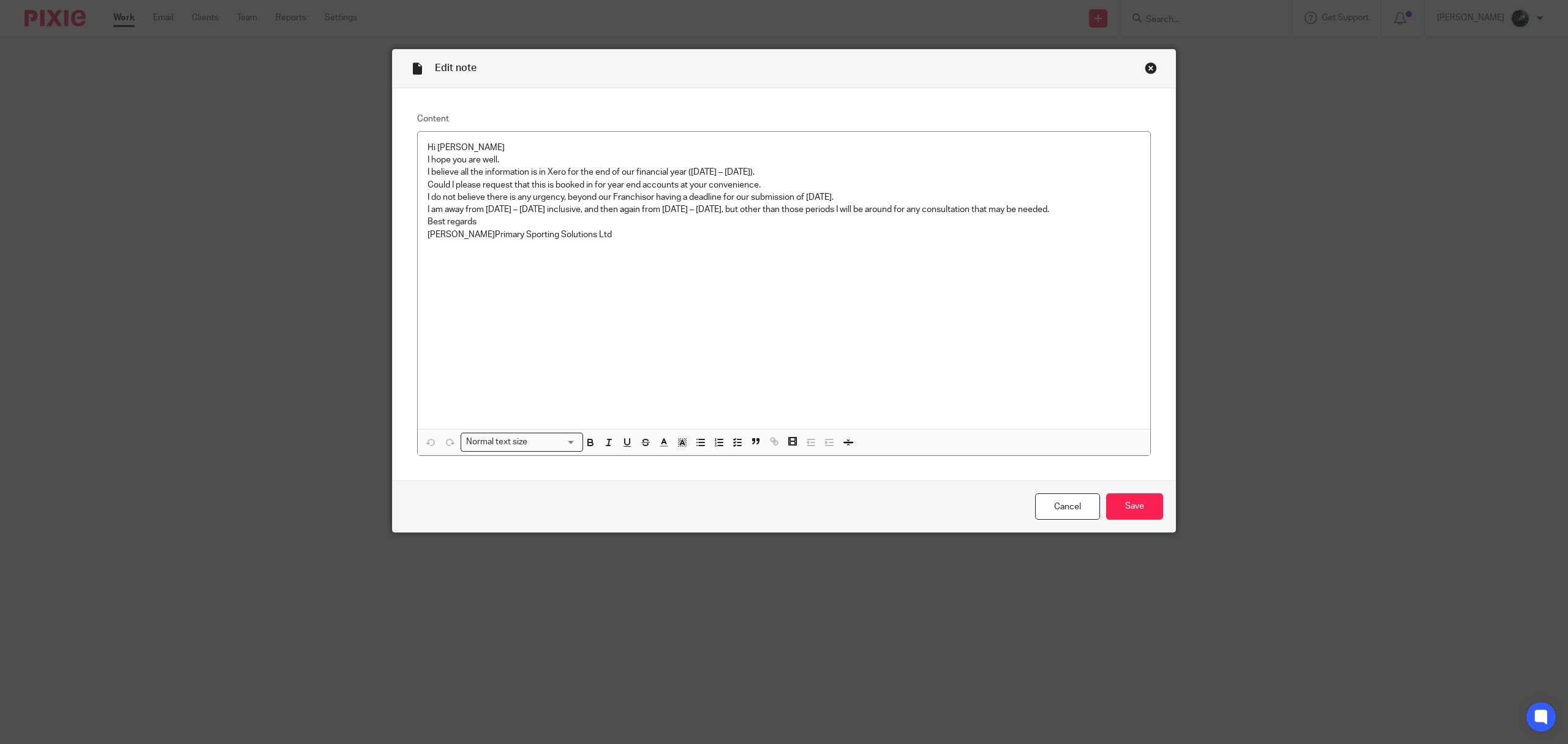
click at [1145, 71] on div "Close this dialog window" at bounding box center [1151, 68] width 12 height 12
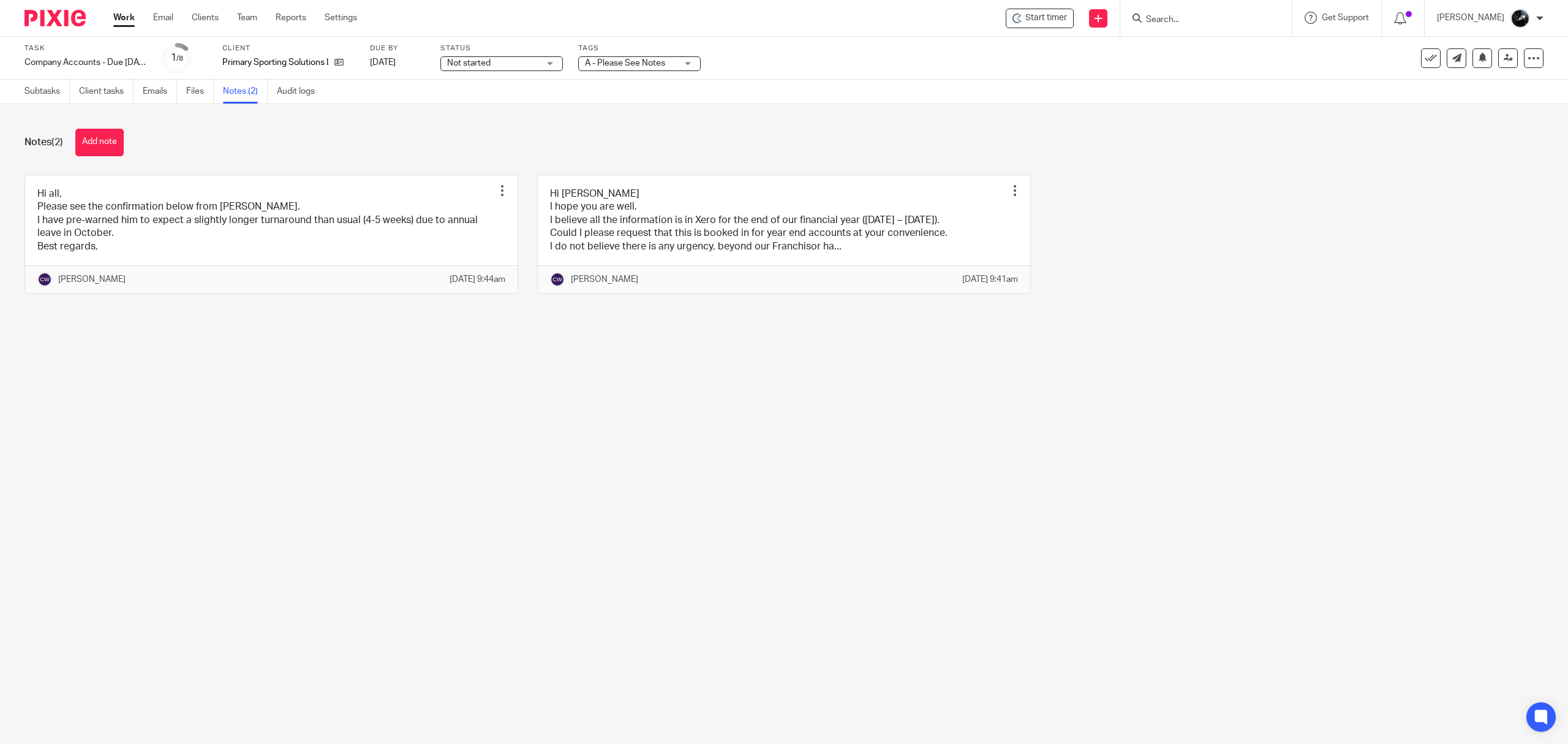
click at [672, 59] on span "A - Please See Notes" at bounding box center [630, 64] width 92 height 13
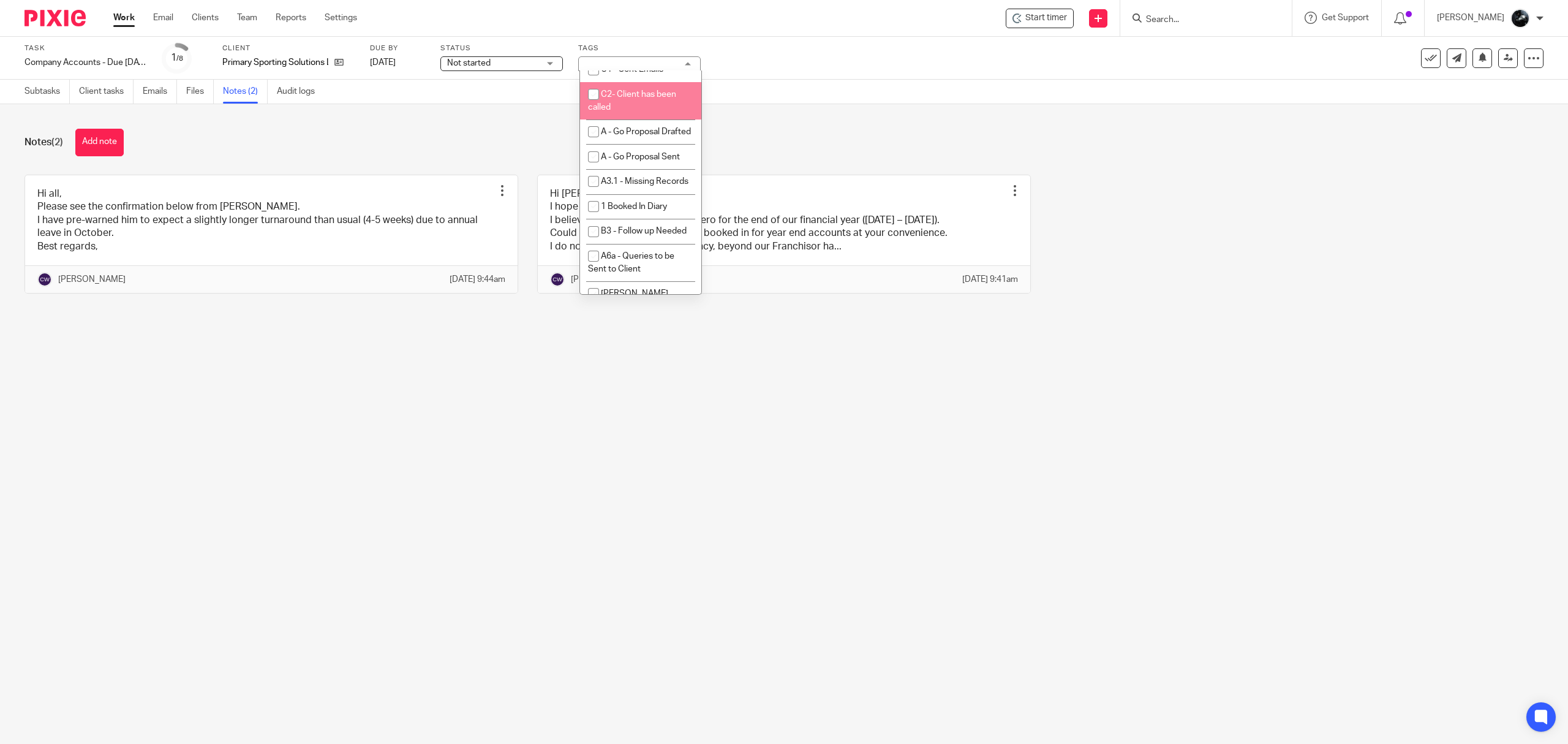
scroll to position [981, 0]
click at [647, 137] on li "1 Booked In Diary" at bounding box center [641, 124] width 122 height 25
checkbox input "true"
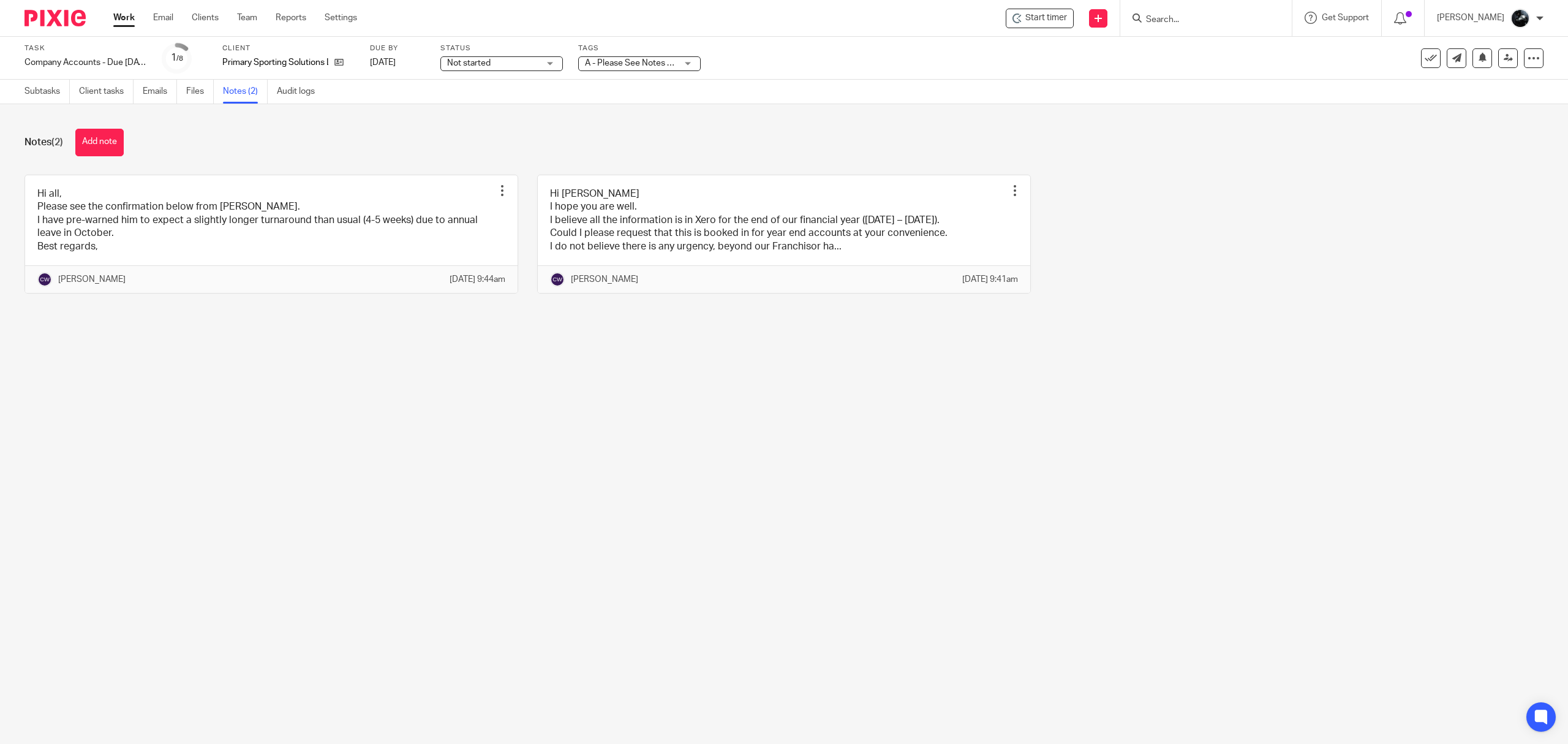
click at [54, 13] on img at bounding box center [55, 18] width 61 height 17
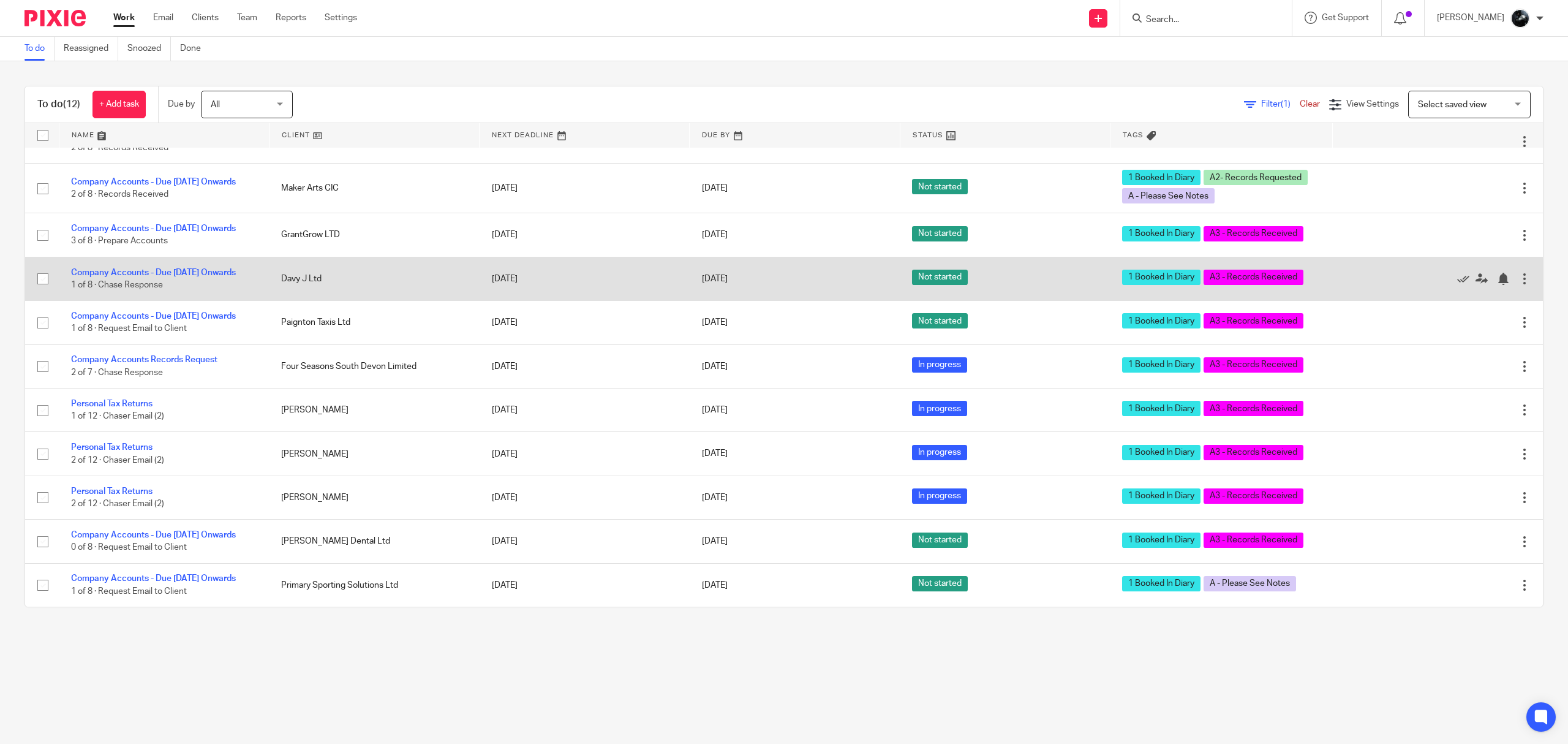
scroll to position [122, 0]
